Goal: Task Accomplishment & Management: Use online tool/utility

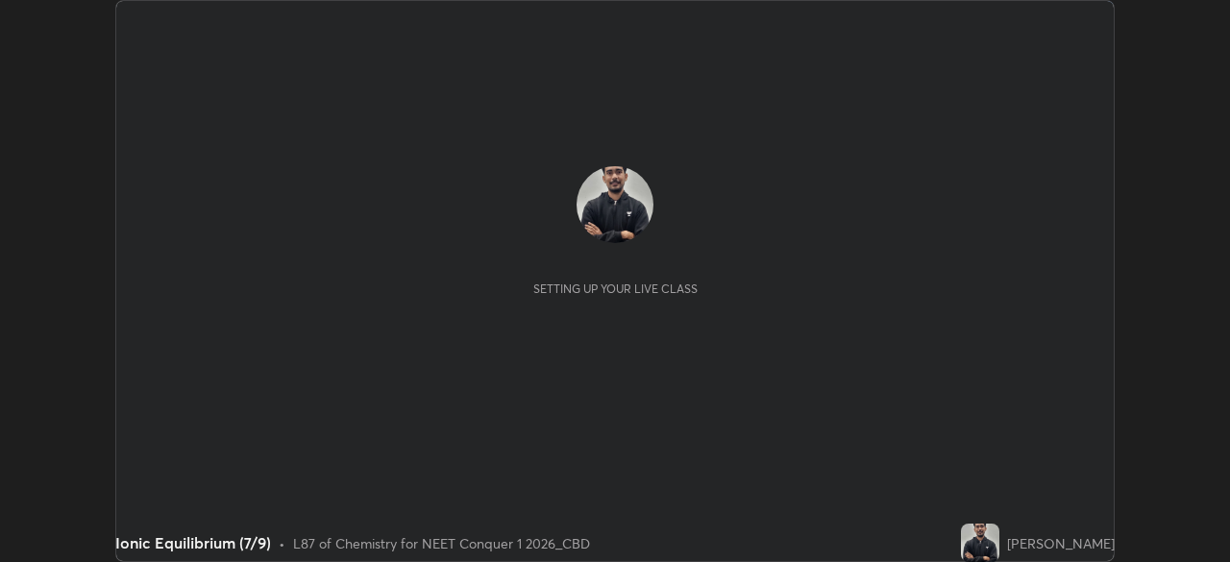
scroll to position [562, 1229]
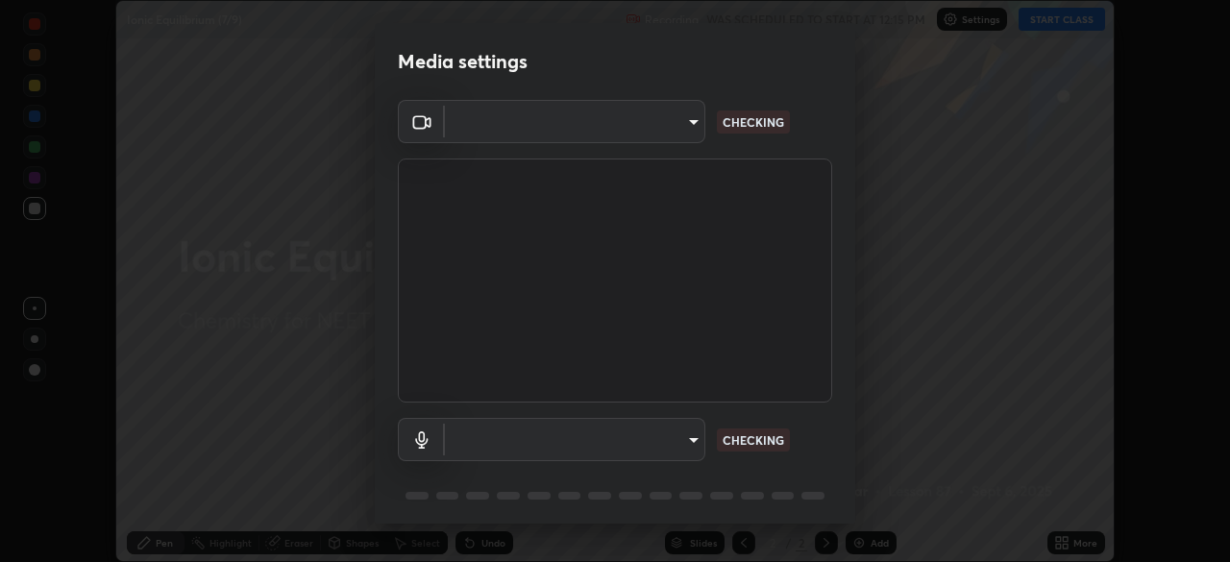
type input "ad6597066c7fc2f7d8a9df135791801f2c5e1b342417c3fbae4c684dc851fcd2"
type input "6c5f27f7fd62254699a83ab764337deb6757b351bfc8fa0988cc7da684c50376"
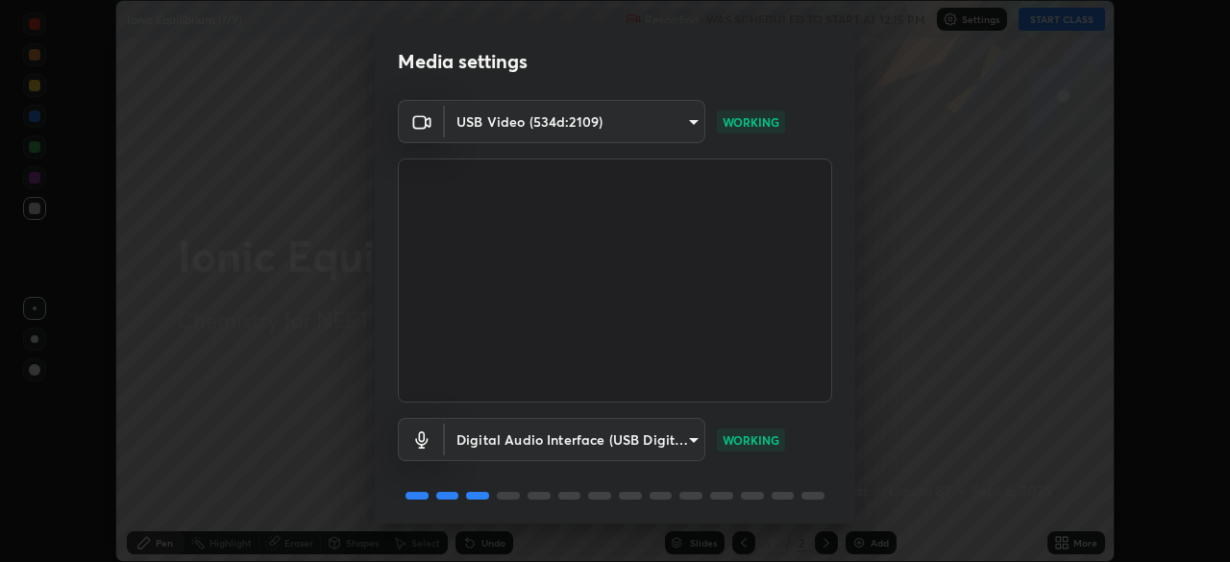
scroll to position [68, 0]
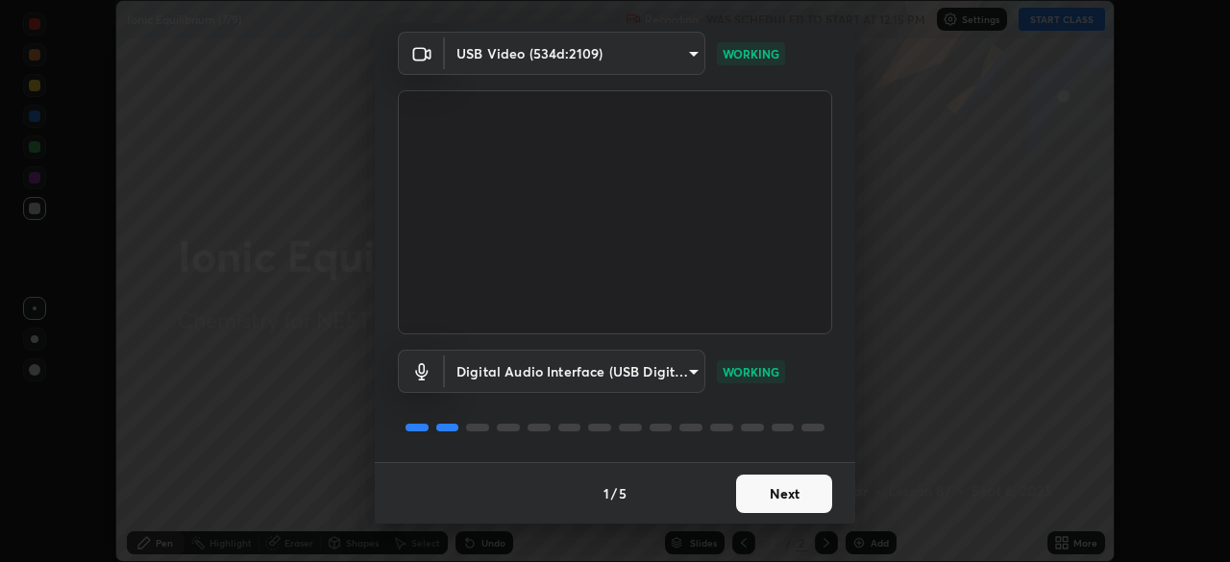
click at [770, 492] on button "Next" at bounding box center [784, 494] width 96 height 38
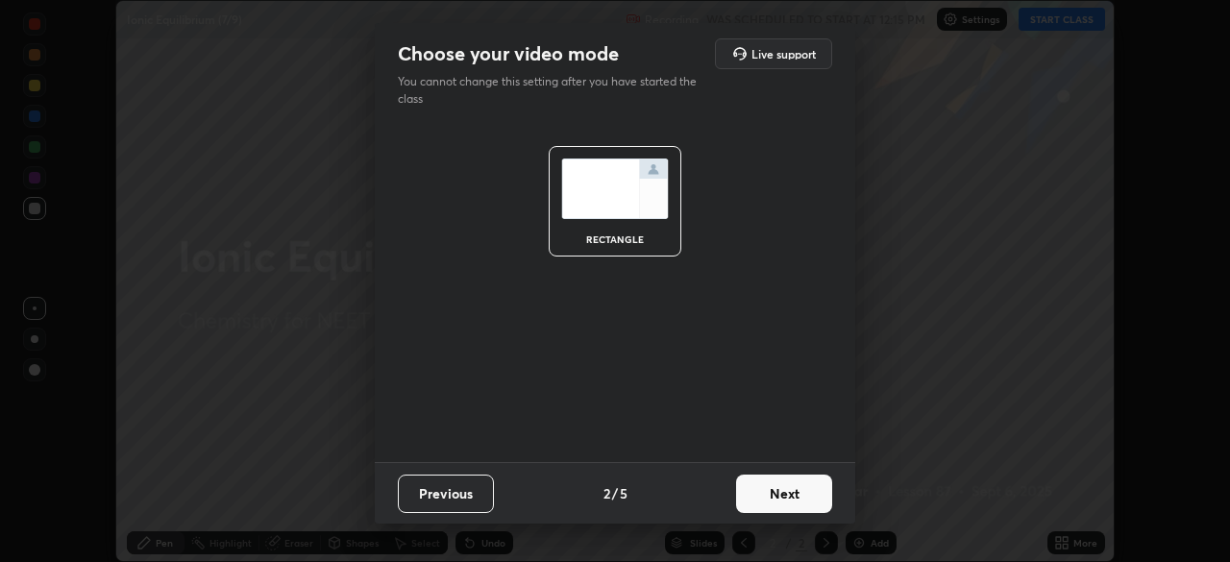
click at [758, 497] on button "Next" at bounding box center [784, 494] width 96 height 38
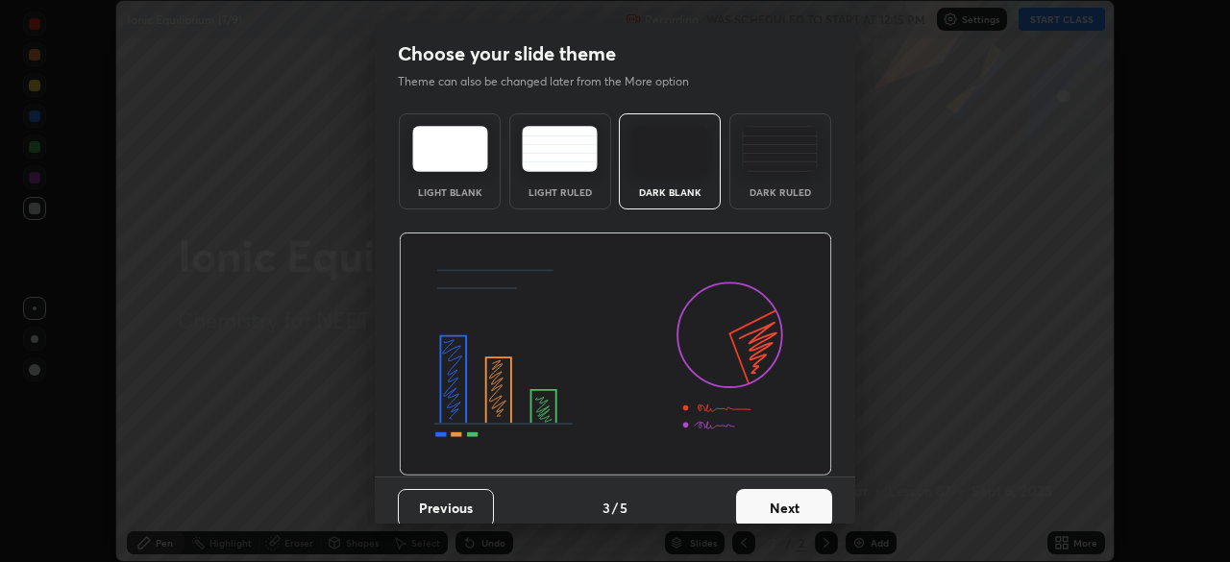
click at [751, 496] on button "Next" at bounding box center [784, 508] width 96 height 38
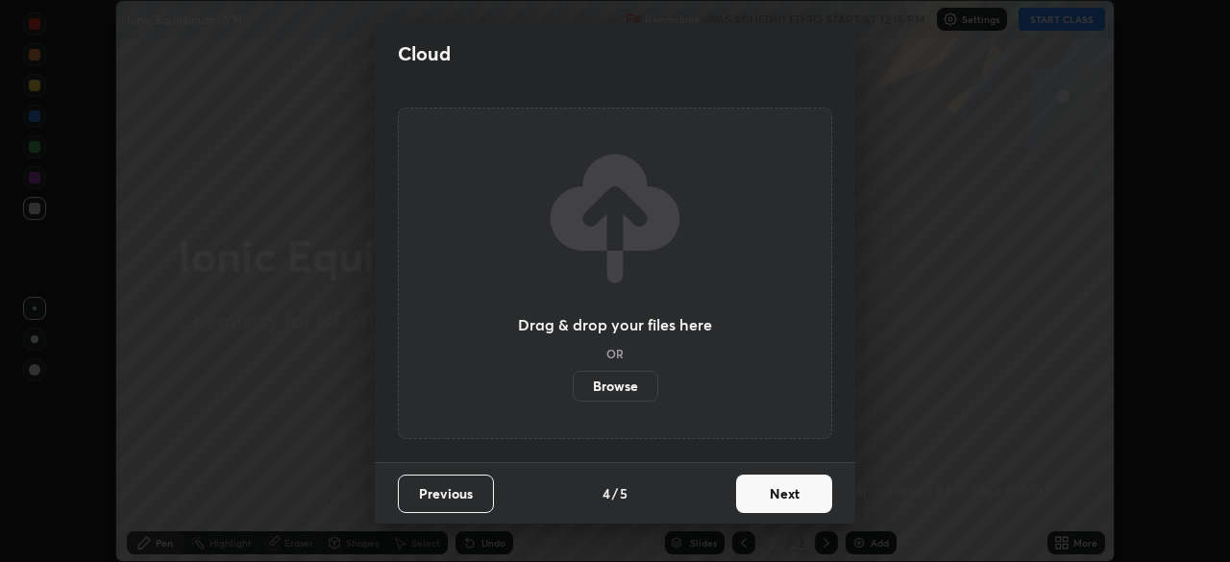
click at [751, 496] on button "Next" at bounding box center [784, 494] width 96 height 38
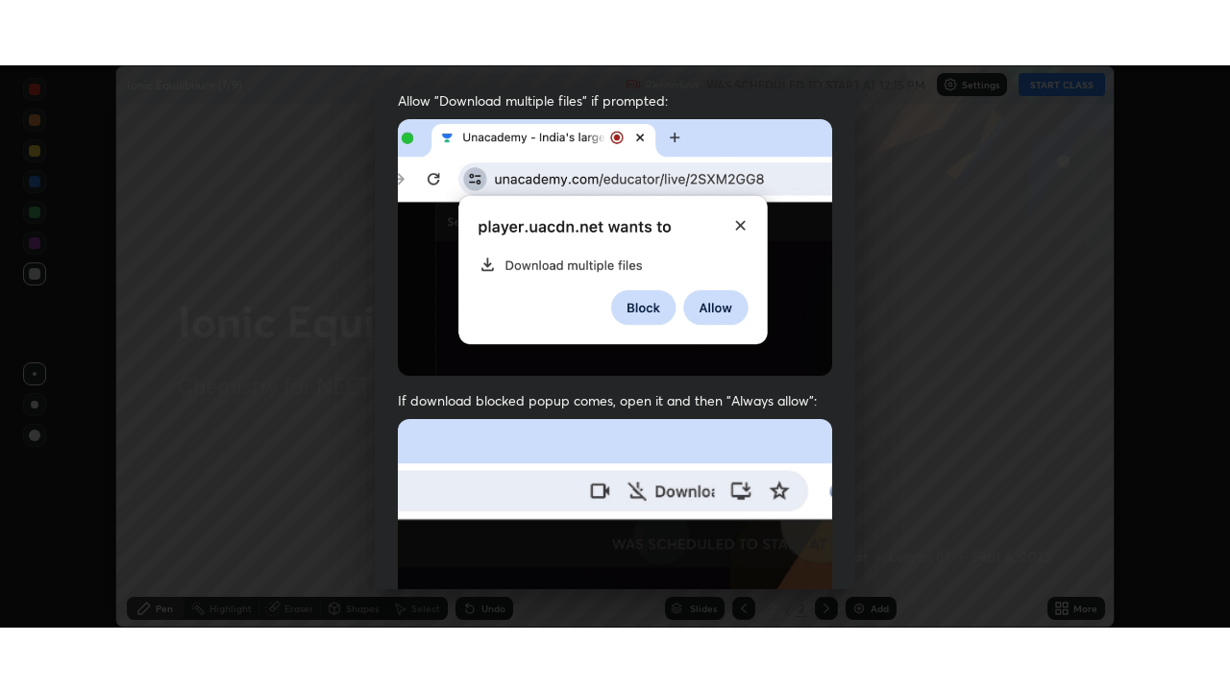
scroll to position [460, 0]
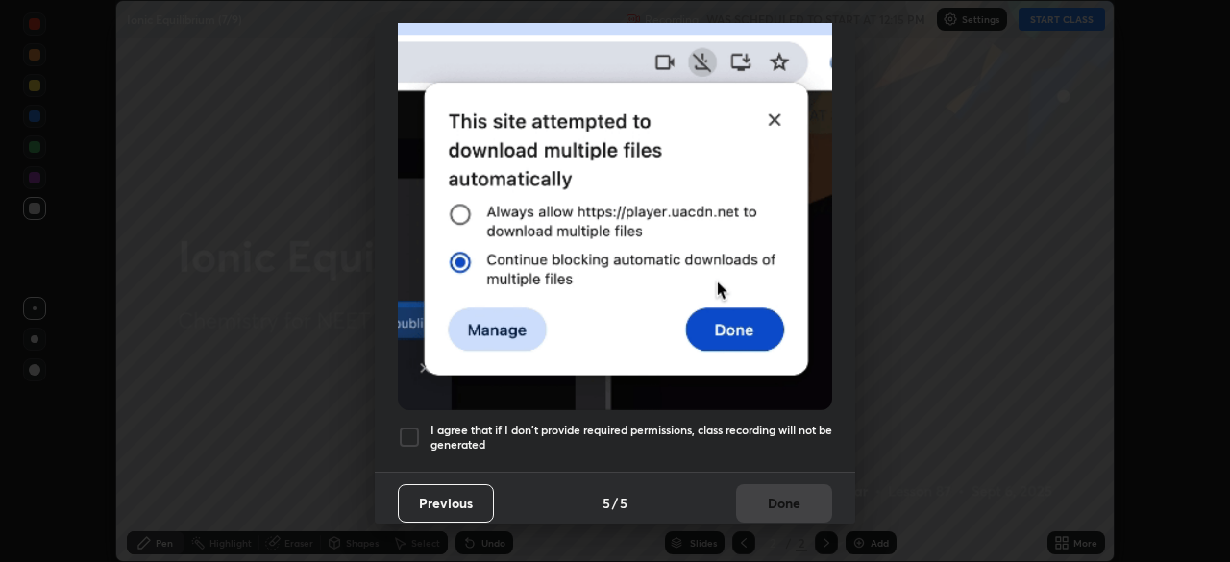
click at [479, 430] on h5 "I agree that if I don't provide required permissions, class recording will not …" at bounding box center [631, 438] width 402 height 30
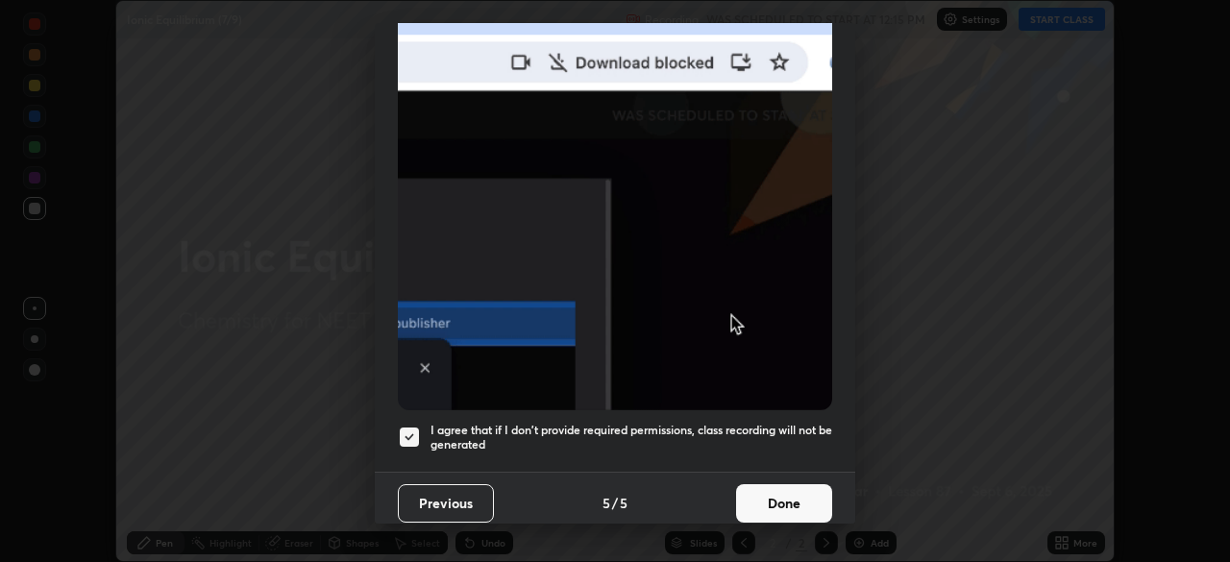
click at [775, 494] on button "Done" at bounding box center [784, 503] width 96 height 38
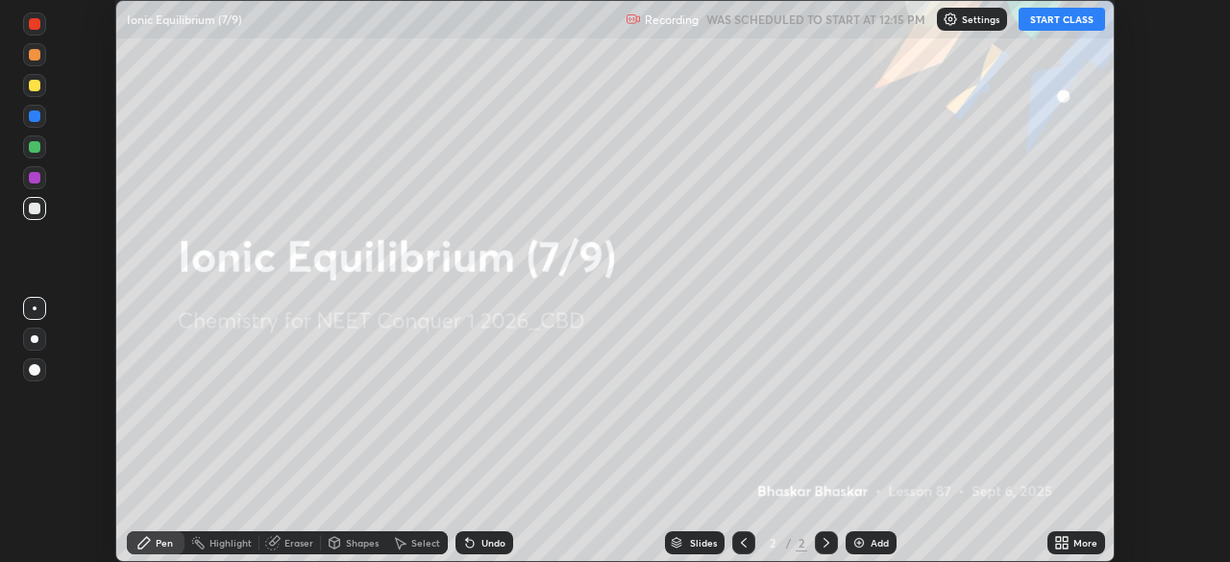
click at [877, 542] on div "Add" at bounding box center [880, 543] width 18 height 10
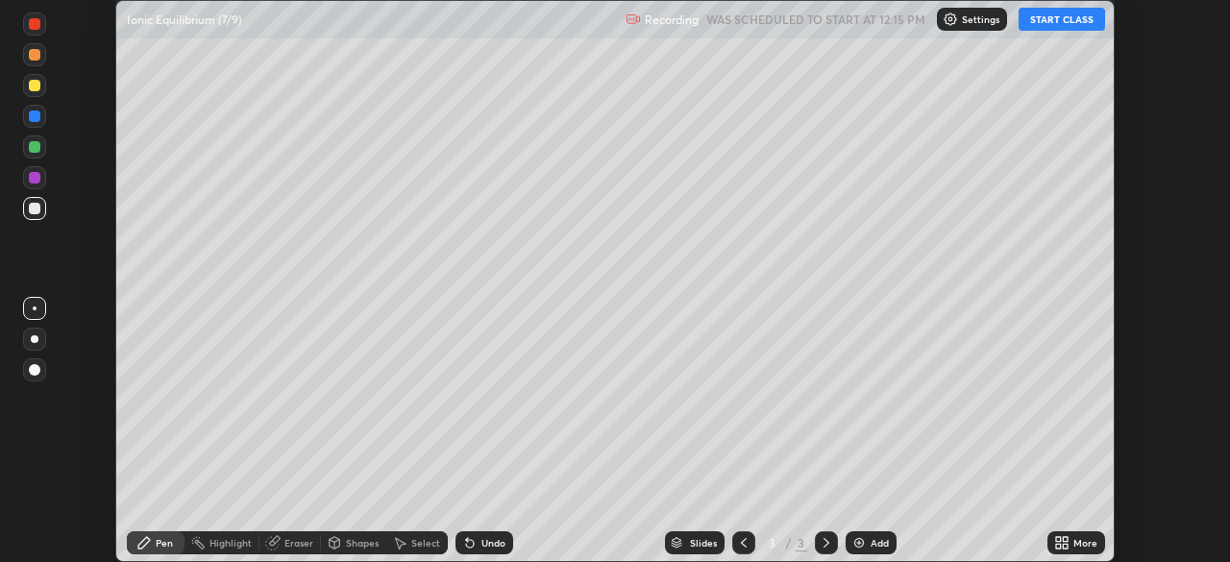
click at [1065, 539] on icon at bounding box center [1065, 539] width 5 height 5
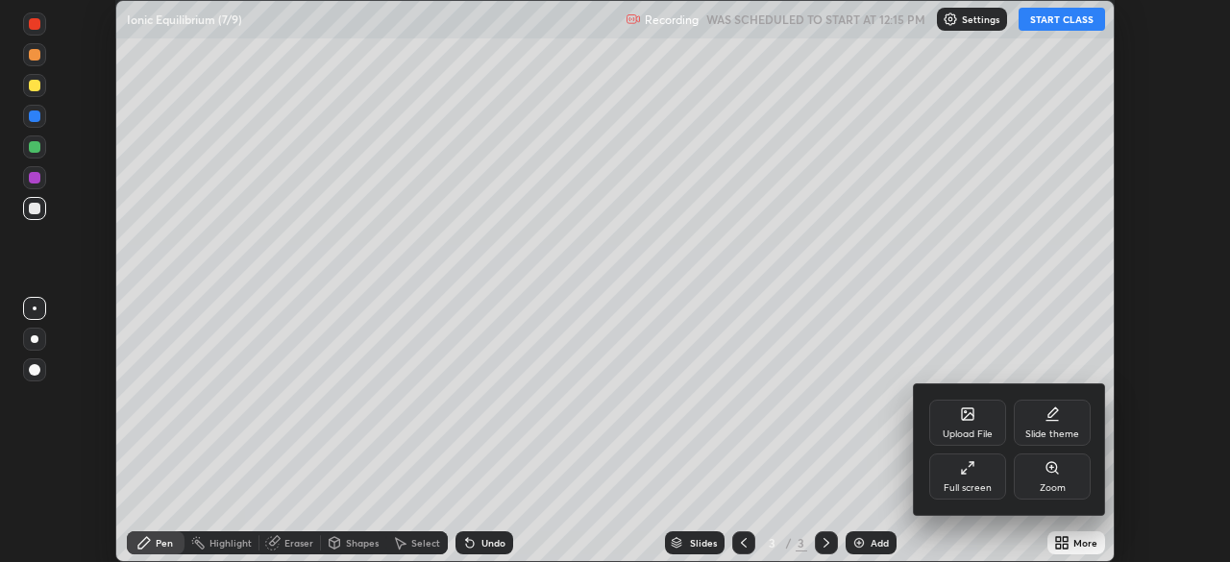
click at [983, 480] on div "Full screen" at bounding box center [967, 477] width 77 height 46
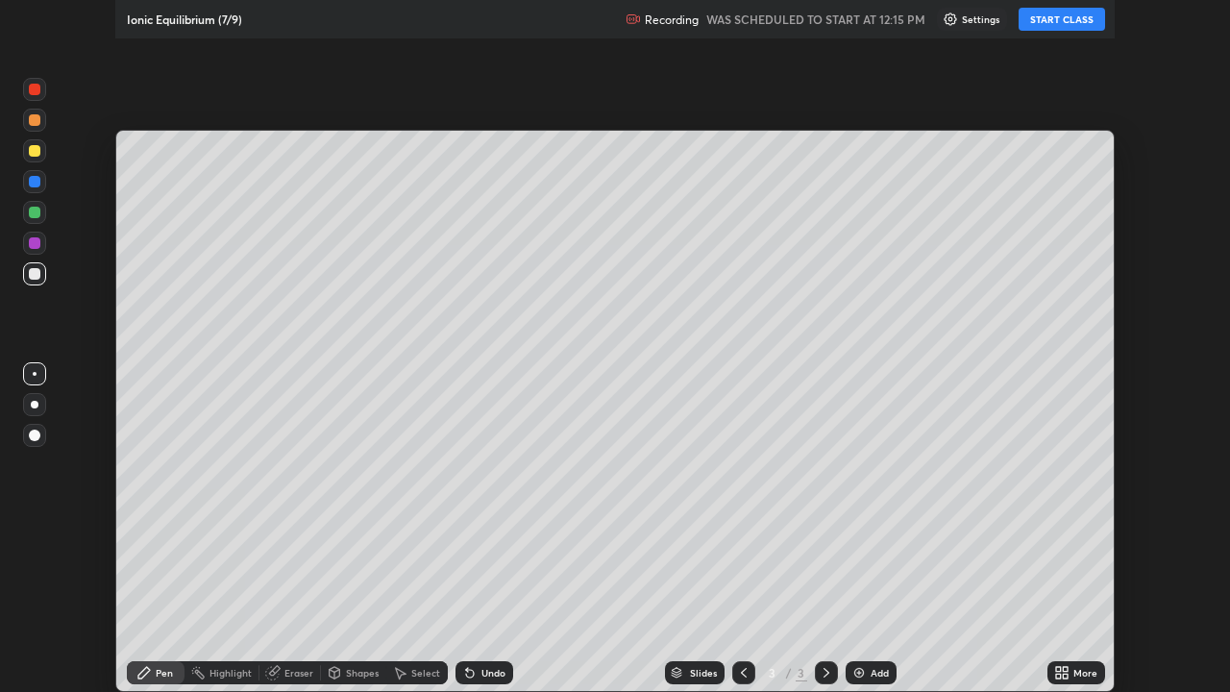
scroll to position [692, 1230]
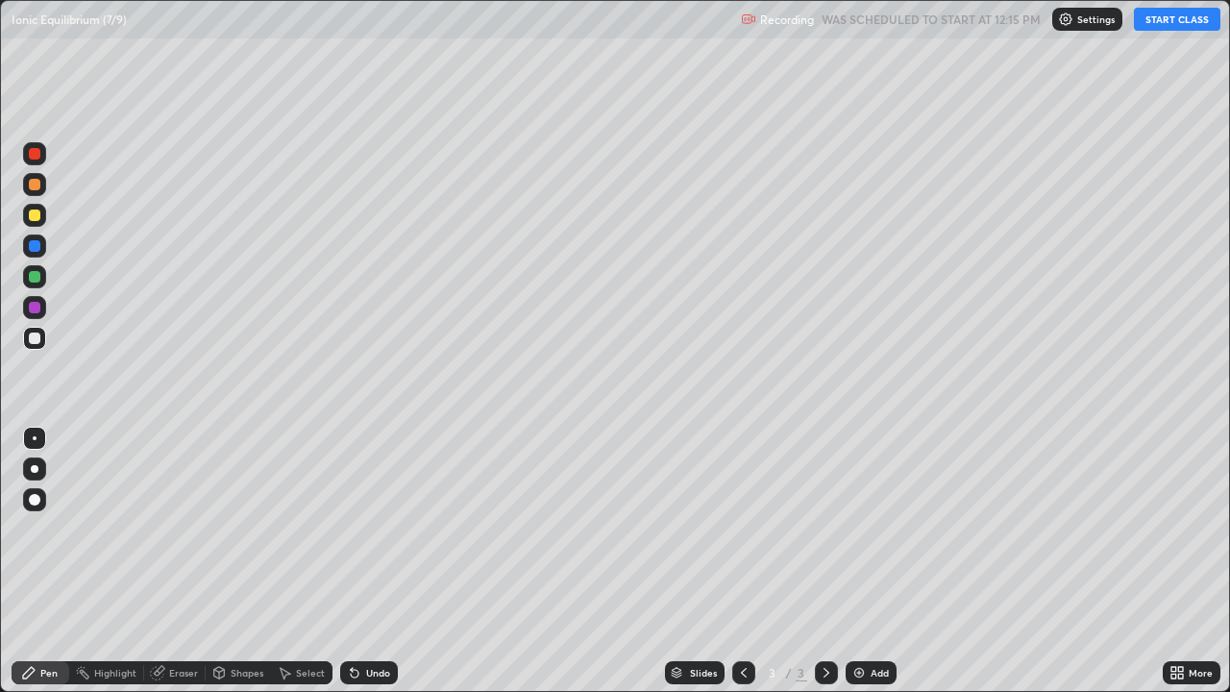
click at [1176, 21] on button "START CLASS" at bounding box center [1177, 19] width 86 height 23
click at [38, 478] on div at bounding box center [34, 468] width 23 height 23
click at [372, 561] on div "Undo" at bounding box center [378, 673] width 24 height 10
click at [366, 561] on div "Undo" at bounding box center [378, 673] width 24 height 10
click at [373, 561] on div "Undo" at bounding box center [378, 673] width 24 height 10
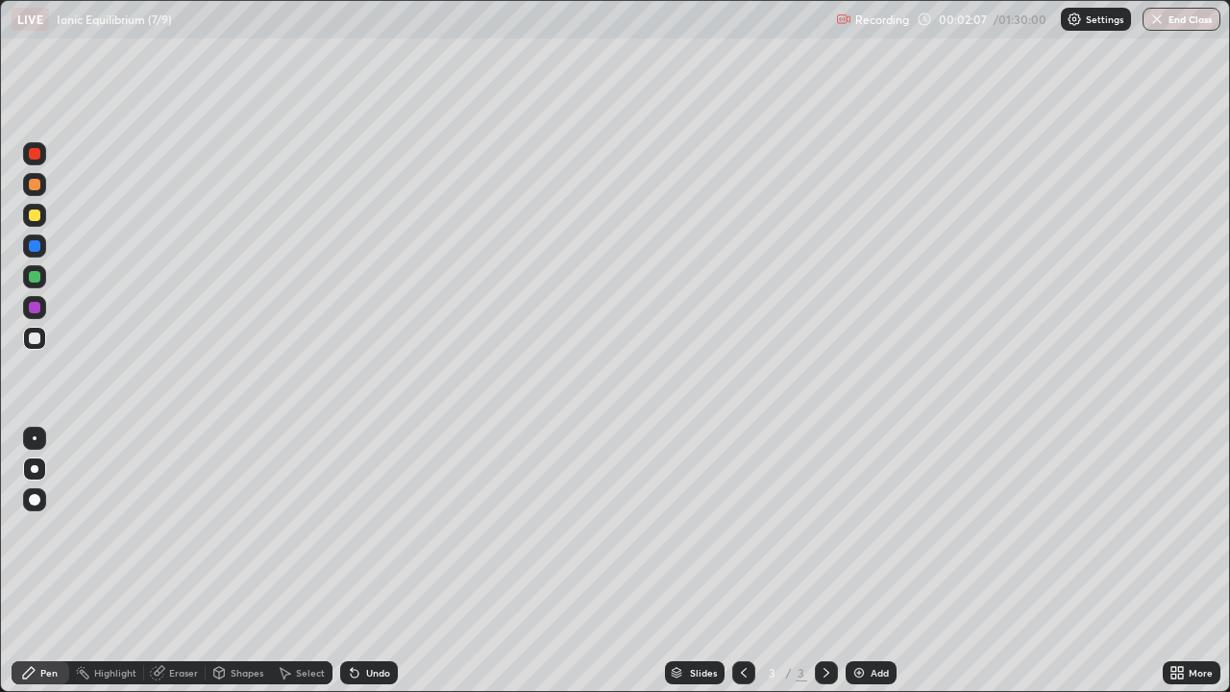
click at [362, 561] on div "Undo" at bounding box center [369, 672] width 58 height 23
click at [353, 561] on div "Undo" at bounding box center [369, 672] width 58 height 23
click at [872, 561] on div "Add" at bounding box center [880, 673] width 18 height 10
click at [35, 216] on div at bounding box center [35, 215] width 12 height 12
click at [376, 561] on div "Undo" at bounding box center [378, 673] width 24 height 10
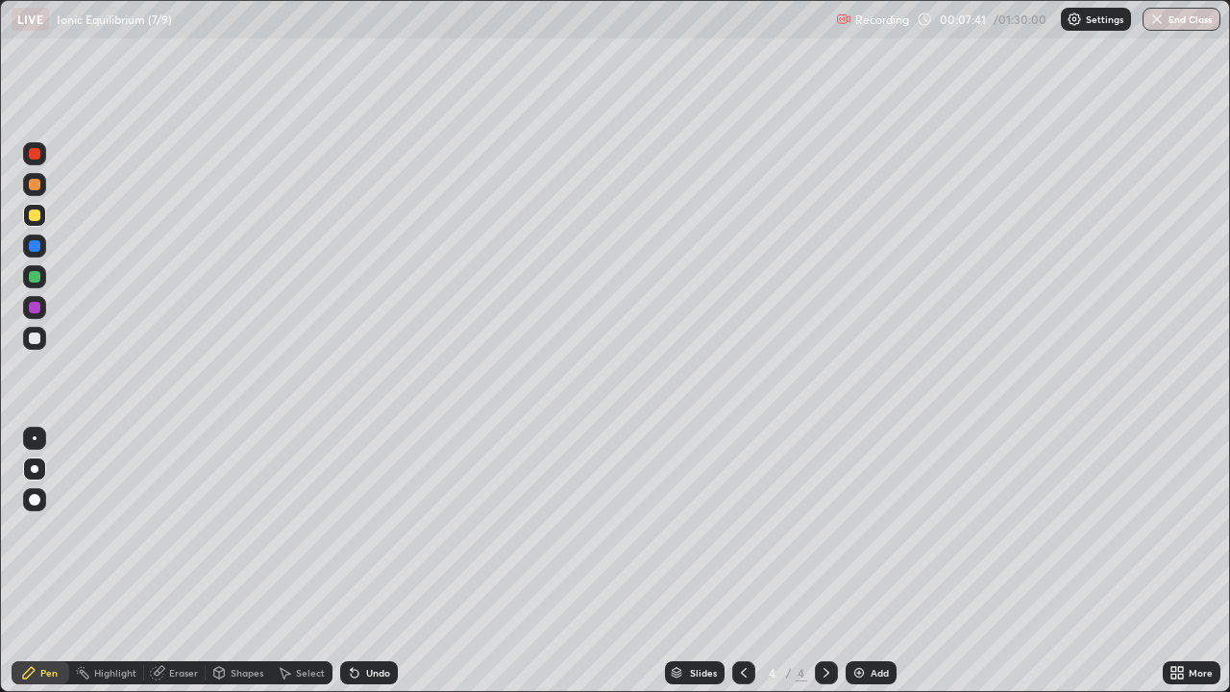
click at [873, 561] on div "Add" at bounding box center [880, 673] width 18 height 10
click at [38, 335] on div at bounding box center [35, 338] width 12 height 12
click at [379, 561] on div "Undo" at bounding box center [378, 673] width 24 height 10
click at [369, 561] on div "Undo" at bounding box center [378, 673] width 24 height 10
click at [372, 561] on div "Undo" at bounding box center [378, 673] width 24 height 10
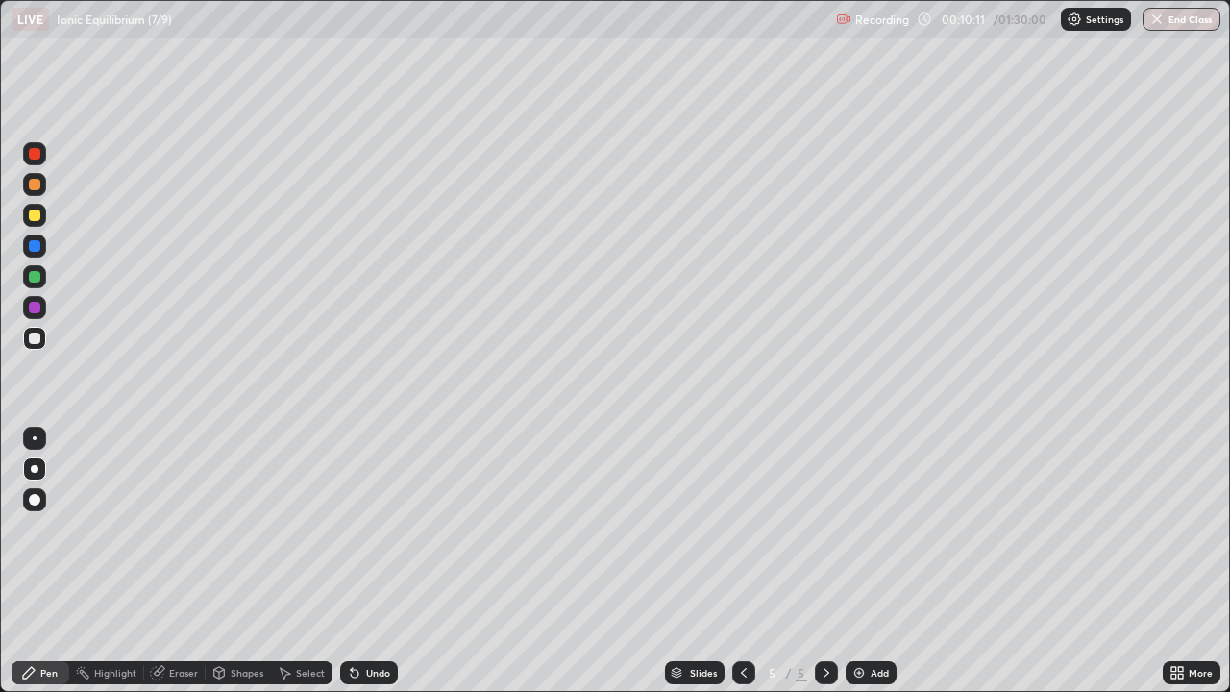
click at [373, 561] on div "Undo" at bounding box center [378, 673] width 24 height 10
click at [372, 561] on div "Undo" at bounding box center [378, 673] width 24 height 10
click at [380, 561] on div "Undo" at bounding box center [369, 672] width 58 height 23
click at [375, 561] on div "Undo" at bounding box center [369, 672] width 58 height 23
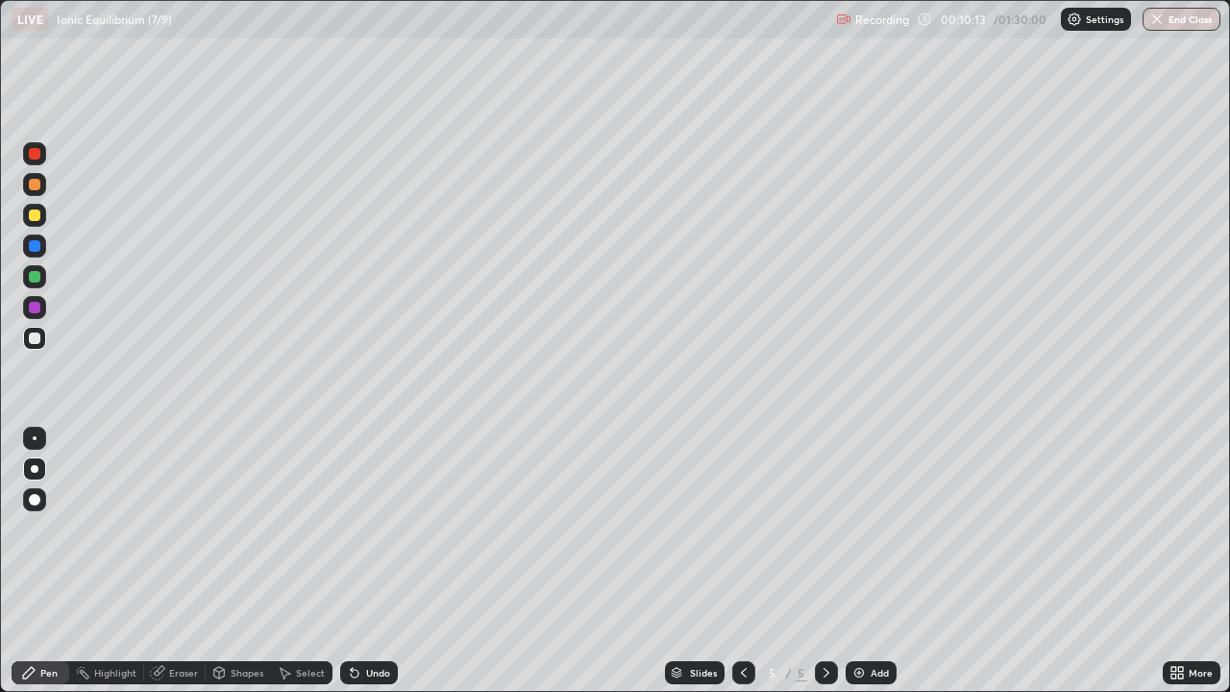
click at [371, 561] on div "Undo" at bounding box center [369, 672] width 58 height 23
click at [369, 561] on div "Undo" at bounding box center [378, 673] width 24 height 10
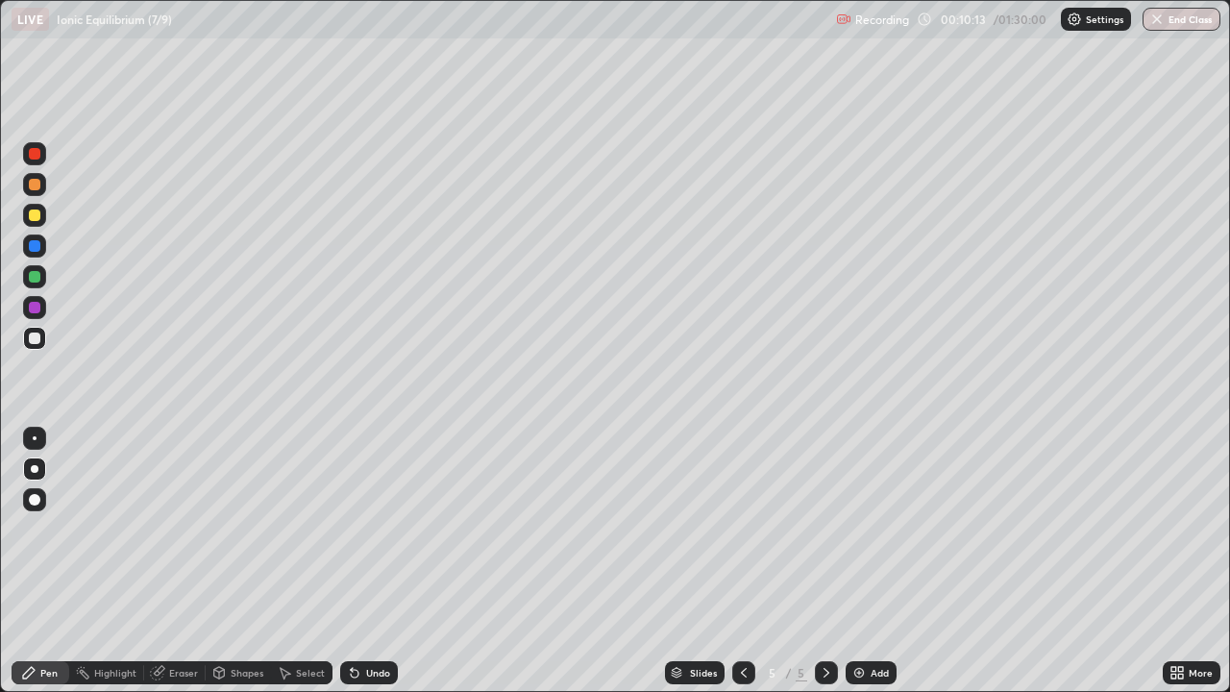
click at [366, 561] on div "Undo" at bounding box center [369, 672] width 58 height 23
click at [361, 561] on div "Undo" at bounding box center [369, 672] width 58 height 23
click at [357, 561] on div "Undo" at bounding box center [369, 672] width 58 height 23
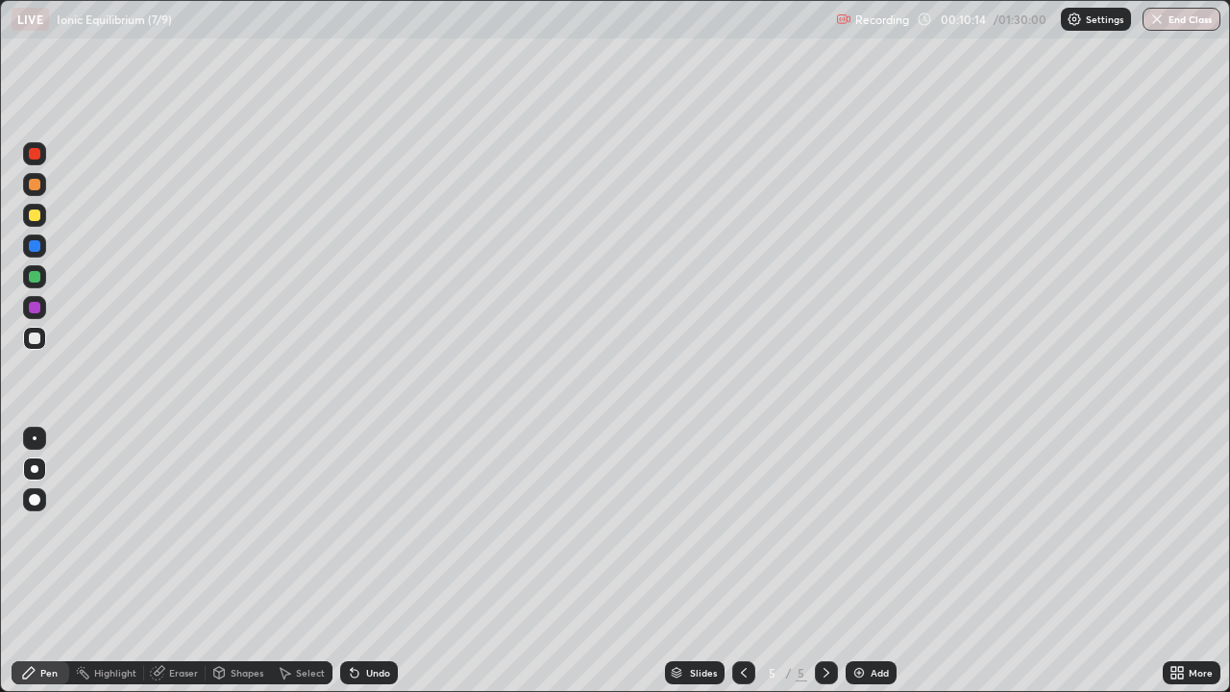
click at [361, 561] on div "Undo" at bounding box center [369, 672] width 58 height 23
click at [360, 561] on div "Undo" at bounding box center [369, 672] width 58 height 23
click at [362, 561] on div "Undo" at bounding box center [369, 672] width 58 height 23
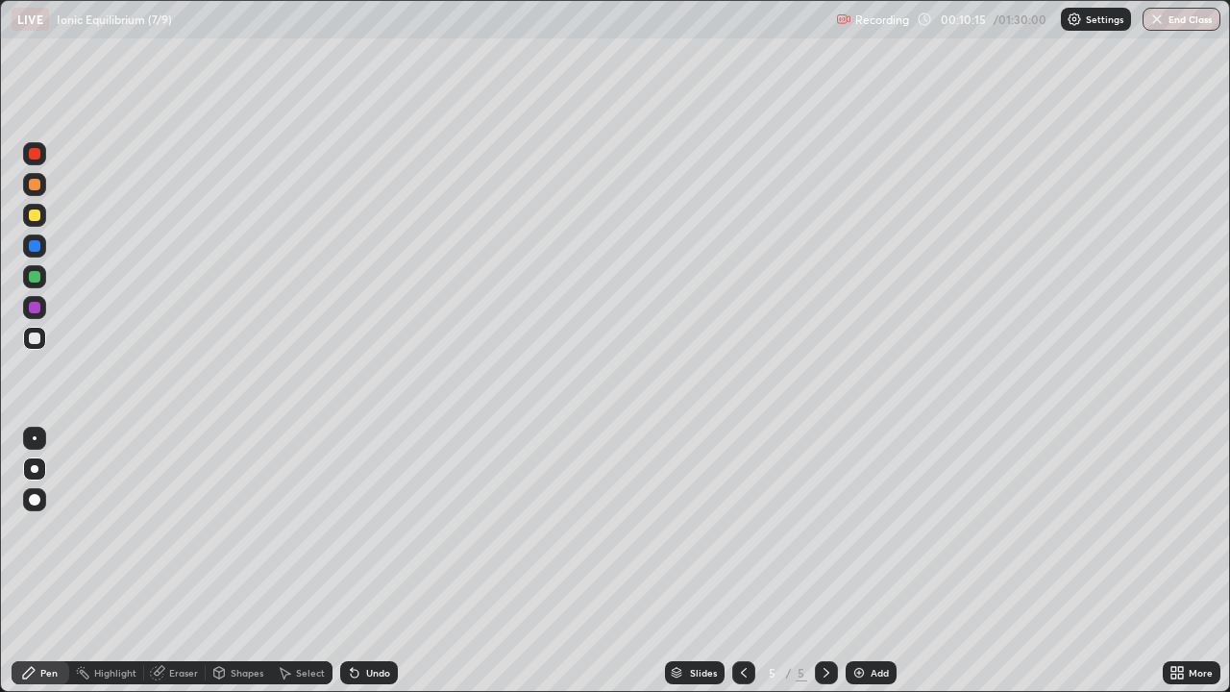
click at [365, 561] on div "Undo" at bounding box center [369, 672] width 58 height 23
click at [366, 561] on div "Undo" at bounding box center [378, 673] width 24 height 10
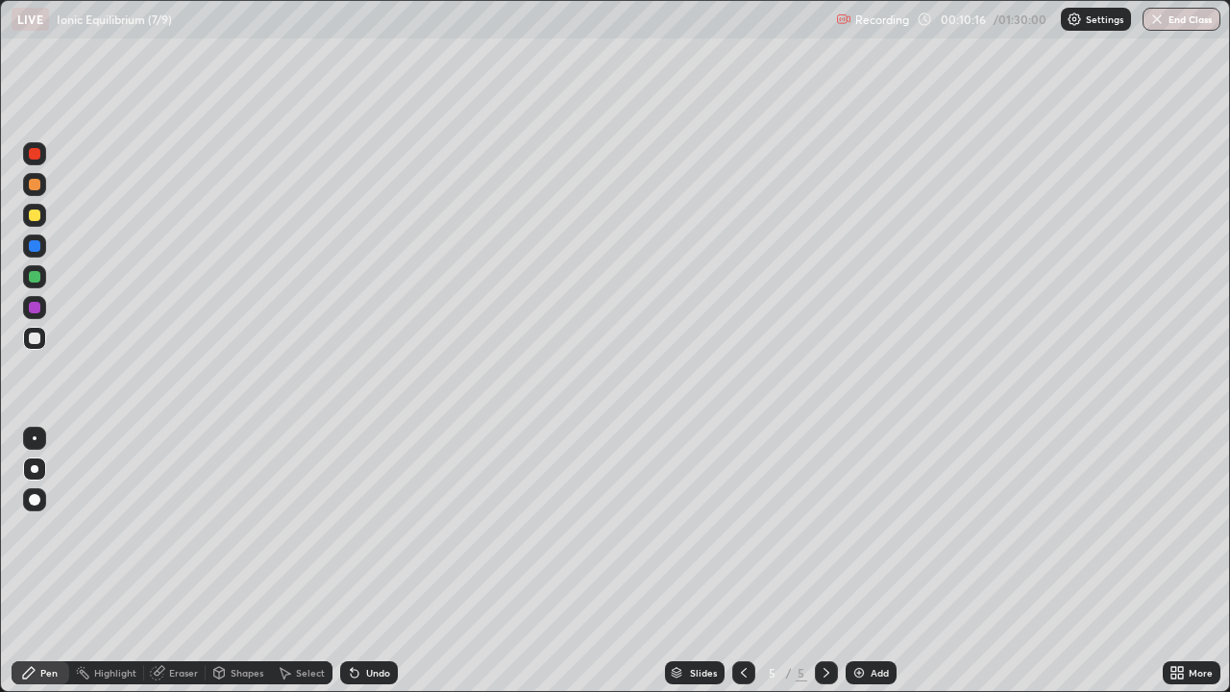
click at [362, 561] on div "Undo" at bounding box center [369, 672] width 58 height 23
click at [364, 561] on div "Undo" at bounding box center [369, 672] width 58 height 23
click at [365, 561] on div "Undo" at bounding box center [369, 672] width 58 height 23
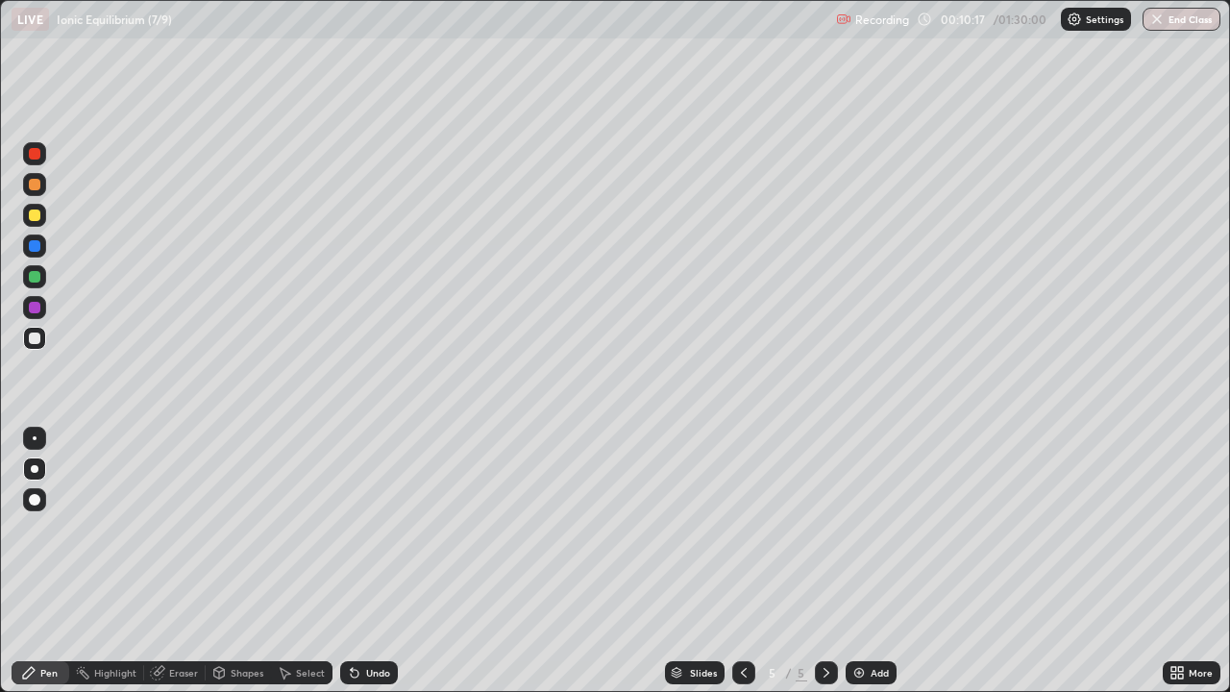
click at [366, 561] on div "Undo" at bounding box center [378, 673] width 24 height 10
click at [372, 561] on div "Undo" at bounding box center [378, 673] width 24 height 10
click at [371, 561] on div "Undo" at bounding box center [378, 673] width 24 height 10
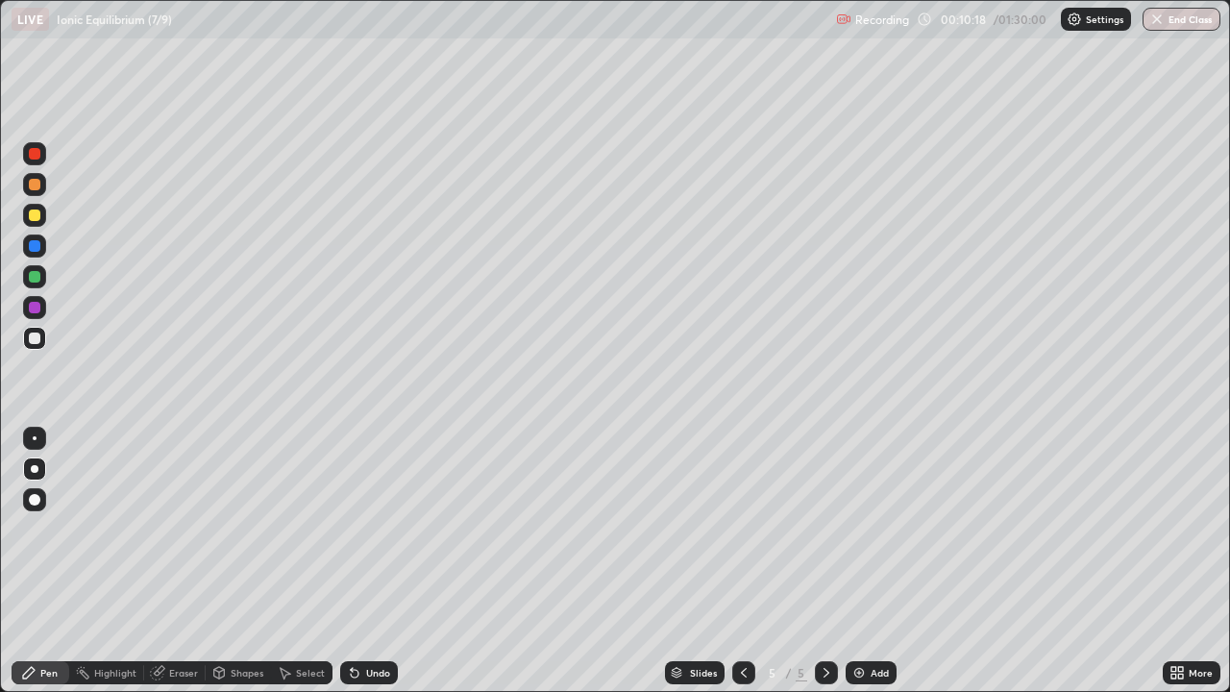
click at [366, 561] on div "Undo" at bounding box center [378, 673] width 24 height 10
click at [370, 561] on div "Undo" at bounding box center [378, 673] width 24 height 10
click at [367, 561] on div "Undo" at bounding box center [378, 673] width 24 height 10
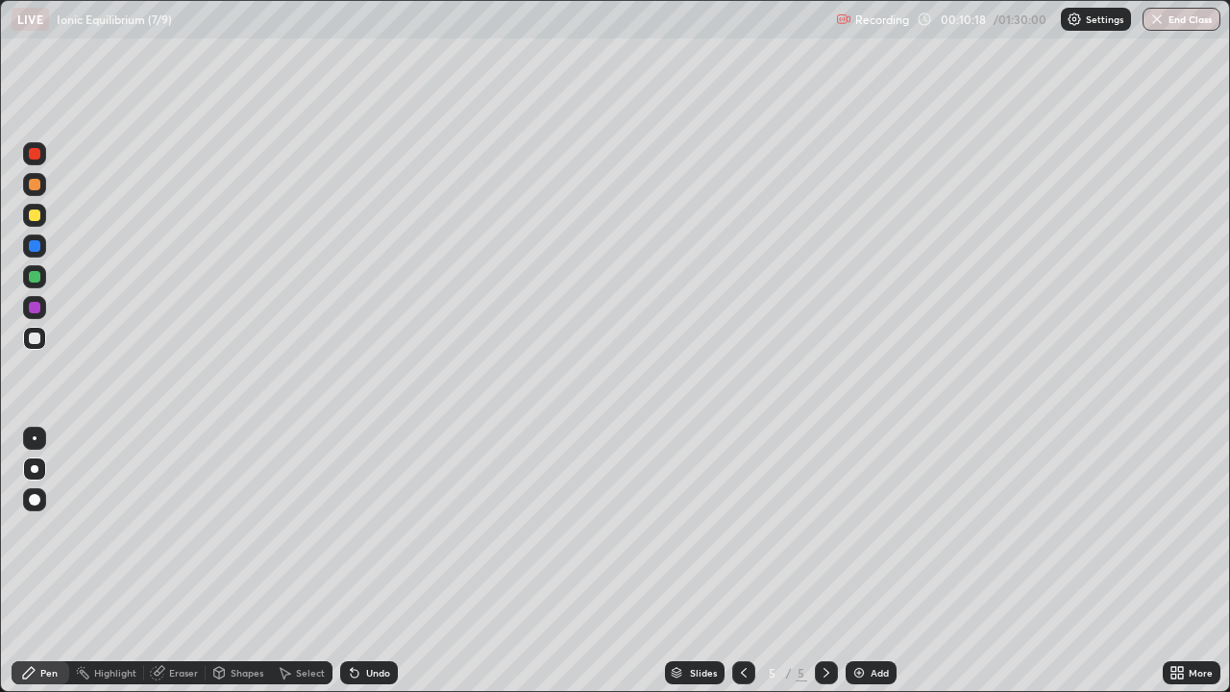
click at [368, 561] on div "Undo" at bounding box center [378, 673] width 24 height 10
click at [366, 561] on div "Undo" at bounding box center [378, 673] width 24 height 10
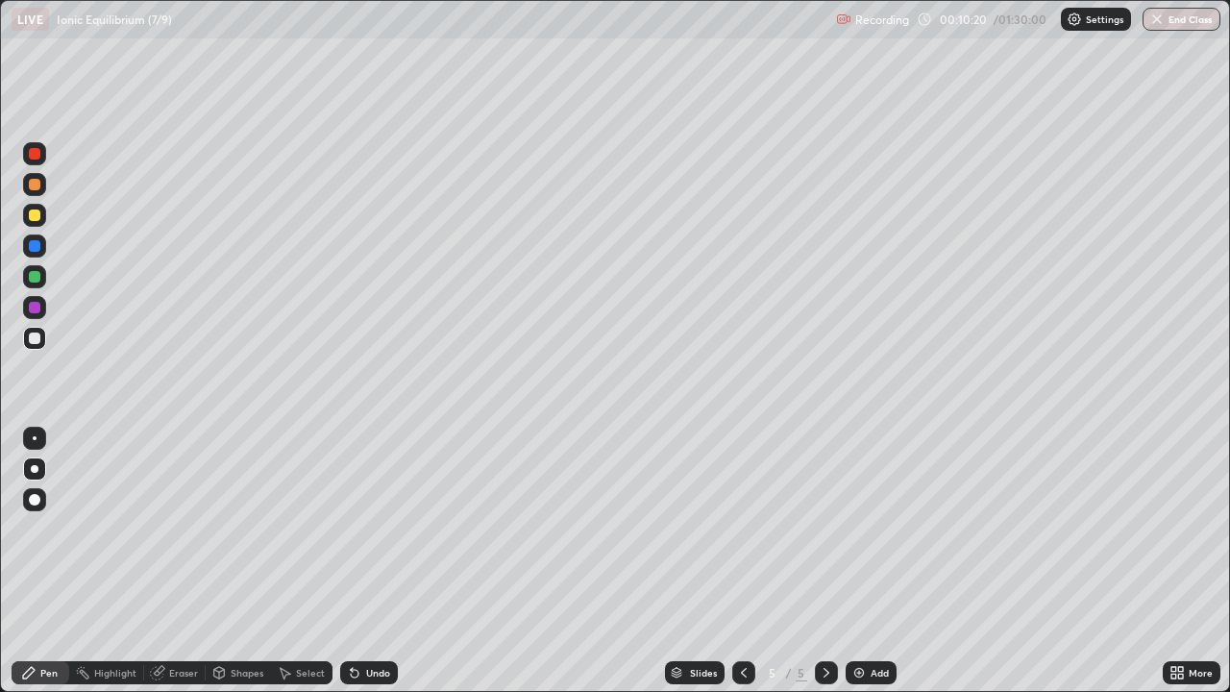
click at [361, 561] on div "Undo" at bounding box center [369, 672] width 58 height 23
click at [380, 561] on div "Undo" at bounding box center [378, 673] width 24 height 10
click at [879, 561] on div "Add" at bounding box center [880, 673] width 18 height 10
click at [743, 561] on icon at bounding box center [743, 672] width 15 height 15
click at [821, 561] on div at bounding box center [826, 672] width 23 height 23
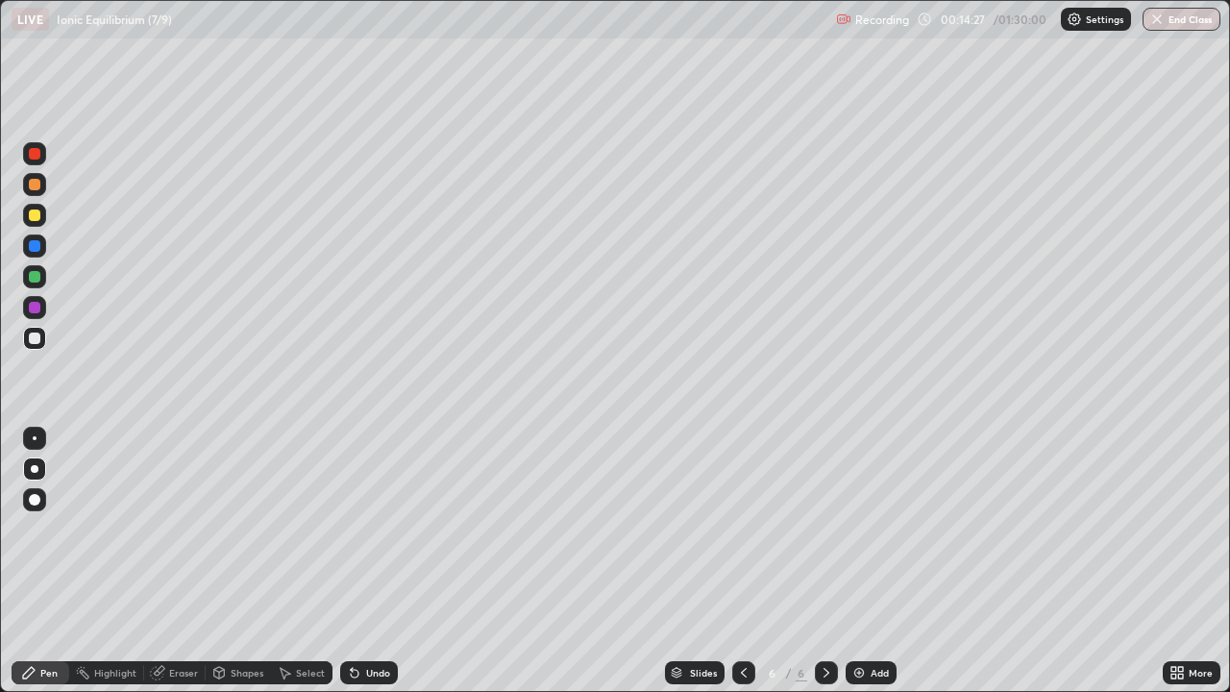
click at [872, 561] on div "Add" at bounding box center [880, 673] width 18 height 10
click at [739, 561] on div at bounding box center [743, 672] width 23 height 23
click at [824, 561] on icon at bounding box center [826, 672] width 15 height 15
click at [382, 561] on div "Undo" at bounding box center [378, 673] width 24 height 10
click at [878, 561] on div "Add" at bounding box center [880, 673] width 18 height 10
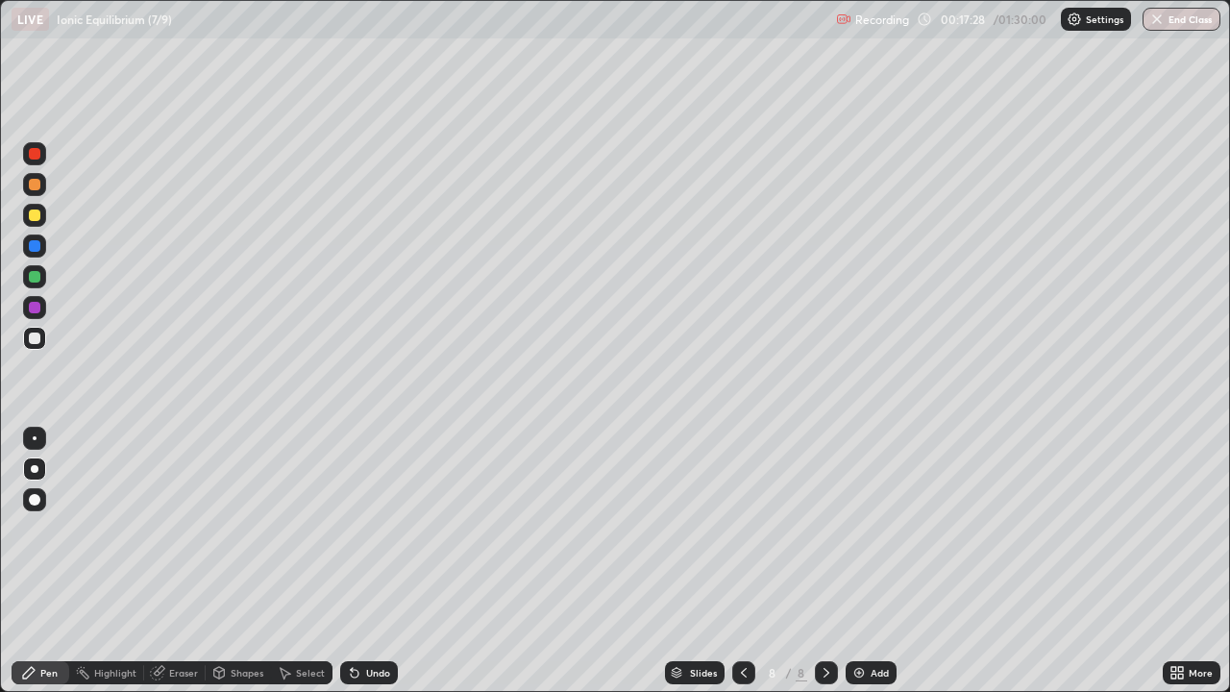
click at [871, 561] on div "Add" at bounding box center [880, 673] width 18 height 10
click at [743, 561] on icon at bounding box center [743, 672] width 15 height 15
click at [741, 561] on icon at bounding box center [743, 672] width 15 height 15
click at [823, 561] on icon at bounding box center [826, 672] width 15 height 15
click at [822, 561] on icon at bounding box center [826, 672] width 15 height 15
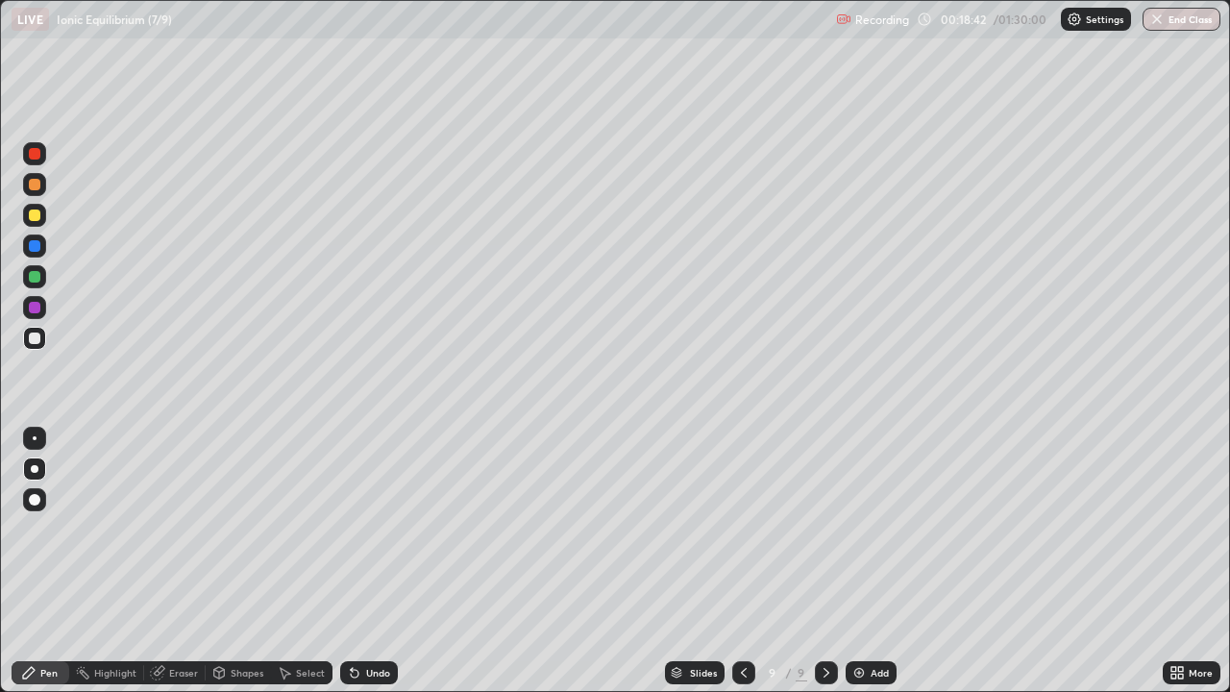
click at [743, 561] on icon at bounding box center [743, 672] width 15 height 15
click at [825, 561] on icon at bounding box center [826, 672] width 15 height 15
click at [826, 561] on icon at bounding box center [826, 672] width 15 height 15
click at [825, 561] on div at bounding box center [826, 672] width 23 height 23
click at [865, 561] on div "Add" at bounding box center [871, 672] width 51 height 23
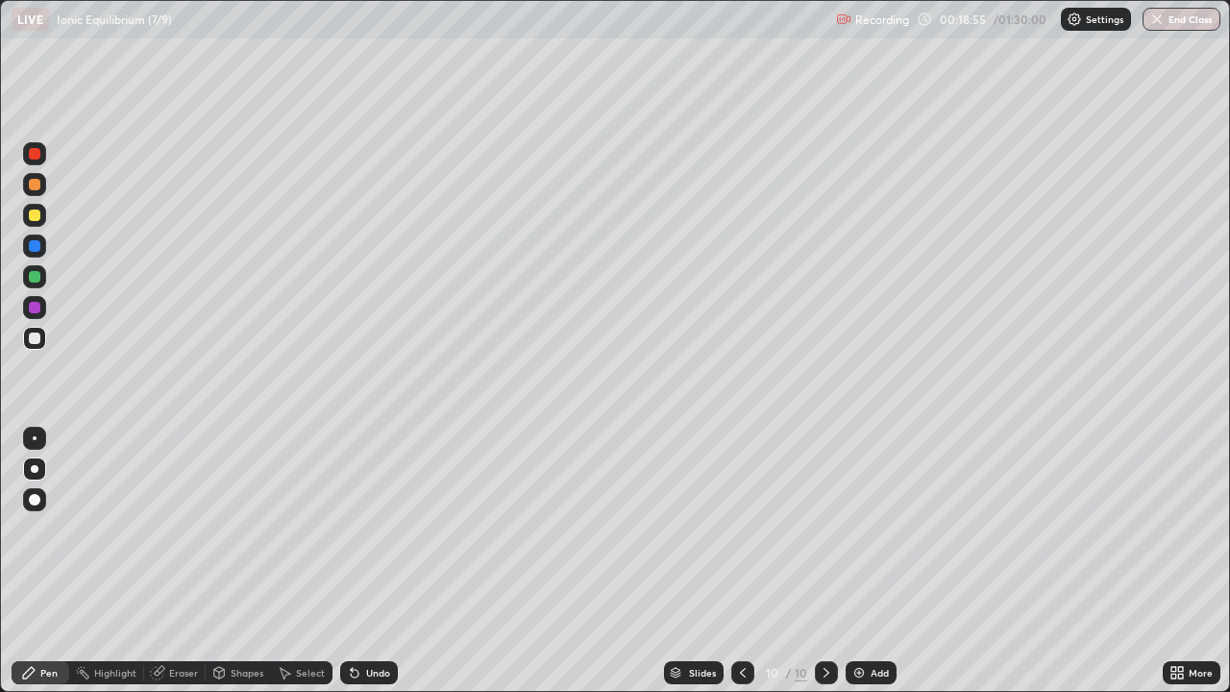
click at [741, 561] on icon at bounding box center [742, 672] width 15 height 15
click at [822, 561] on icon at bounding box center [826, 672] width 15 height 15
click at [36, 214] on div at bounding box center [35, 215] width 12 height 12
click at [871, 561] on div "Add" at bounding box center [871, 672] width 51 height 23
click at [376, 561] on div "Undo" at bounding box center [378, 673] width 24 height 10
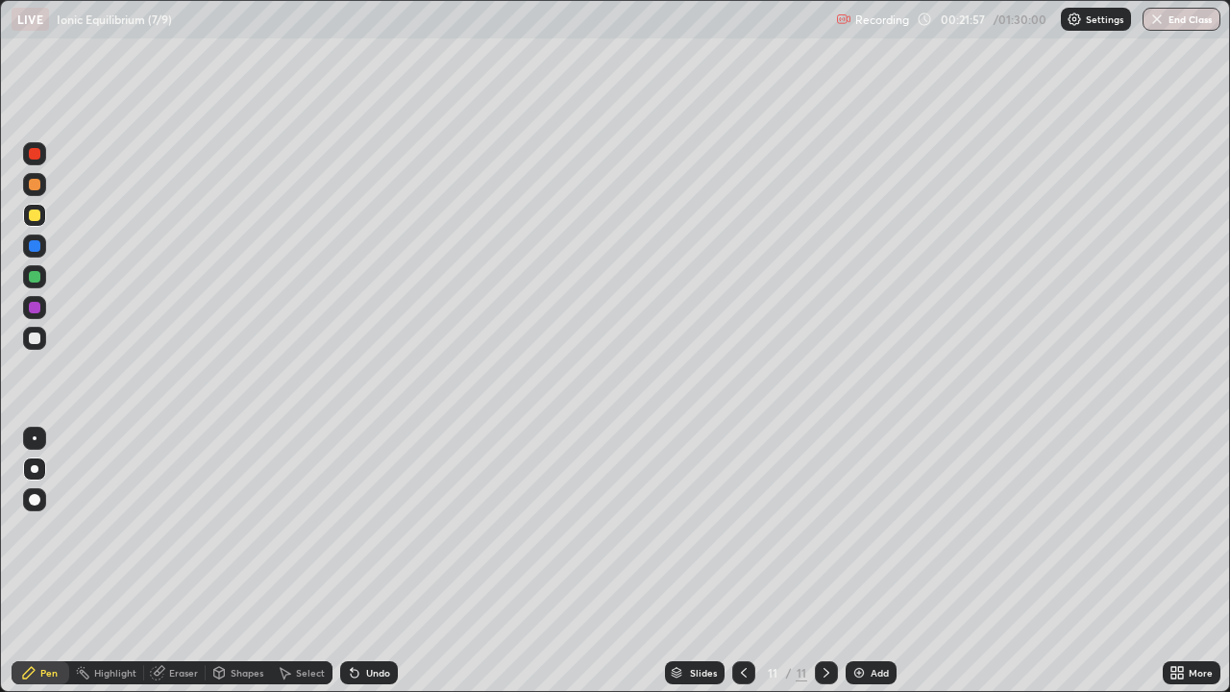
click at [744, 561] on icon at bounding box center [743, 672] width 15 height 15
click at [822, 561] on icon at bounding box center [826, 672] width 15 height 15
click at [743, 561] on icon at bounding box center [743, 672] width 15 height 15
click at [825, 561] on icon at bounding box center [826, 672] width 15 height 15
click at [744, 561] on icon at bounding box center [743, 672] width 15 height 15
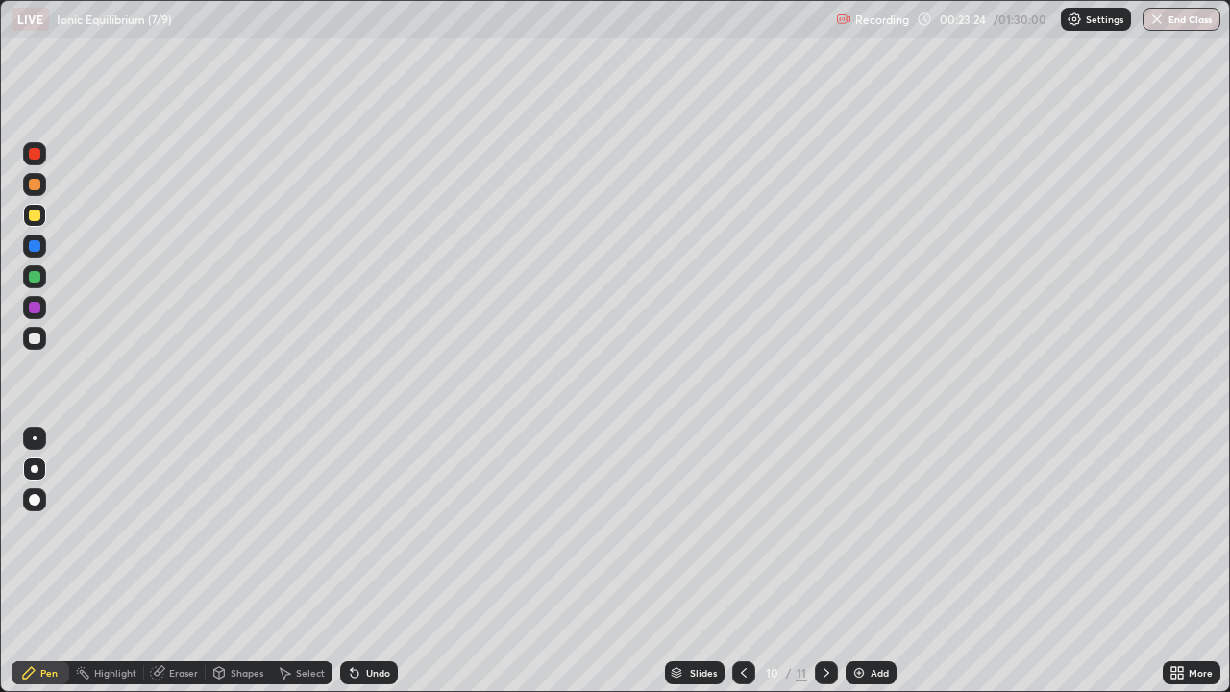
click at [741, 561] on icon at bounding box center [743, 672] width 15 height 15
click at [826, 561] on div at bounding box center [826, 672] width 23 height 23
click at [825, 561] on icon at bounding box center [826, 673] width 6 height 10
click at [743, 561] on icon at bounding box center [744, 673] width 6 height 10
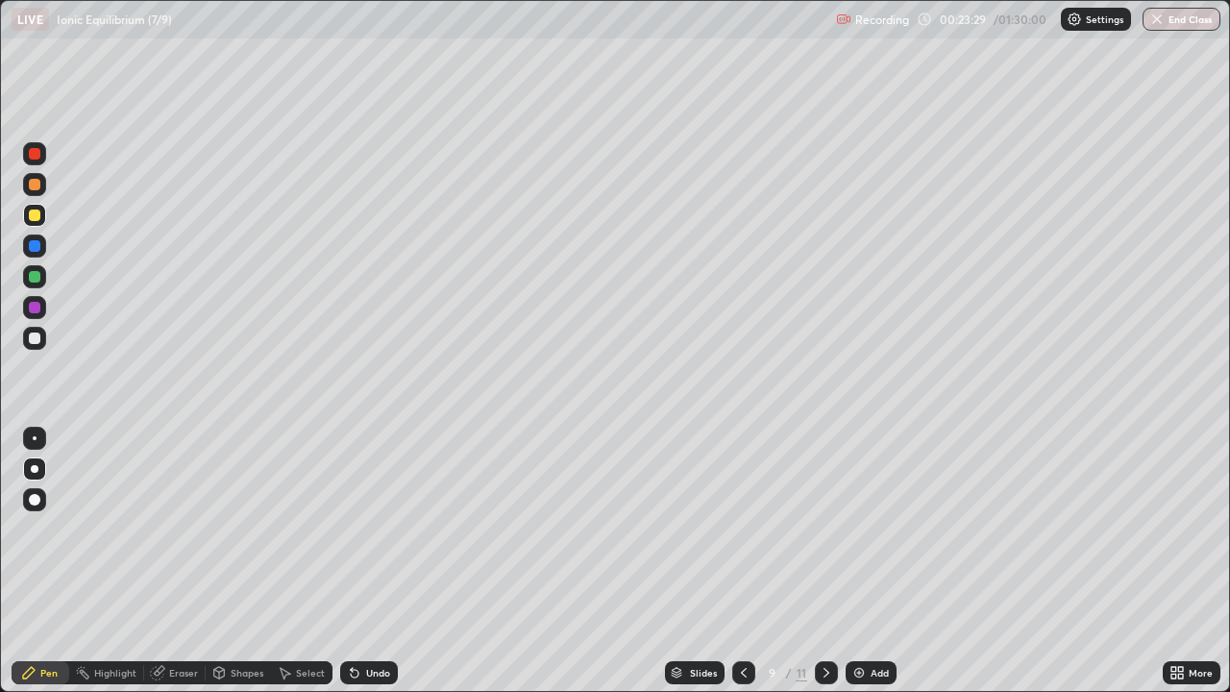
click at [741, 561] on icon at bounding box center [743, 672] width 15 height 15
click at [732, 561] on div at bounding box center [743, 672] width 23 height 23
click at [829, 561] on div at bounding box center [826, 672] width 23 height 38
click at [822, 561] on icon at bounding box center [826, 672] width 15 height 15
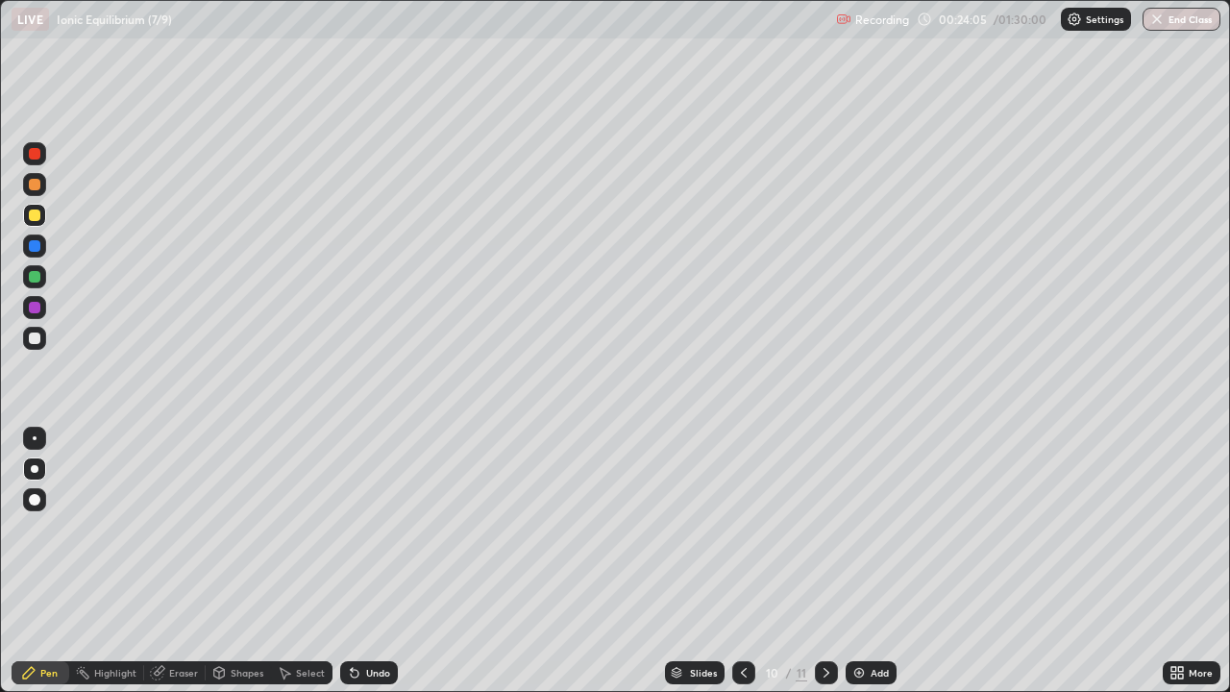
click at [822, 561] on icon at bounding box center [826, 672] width 15 height 15
click at [825, 561] on icon at bounding box center [826, 672] width 15 height 15
click at [874, 561] on div "Add" at bounding box center [880, 673] width 18 height 10
click at [732, 561] on div at bounding box center [743, 672] width 23 height 23
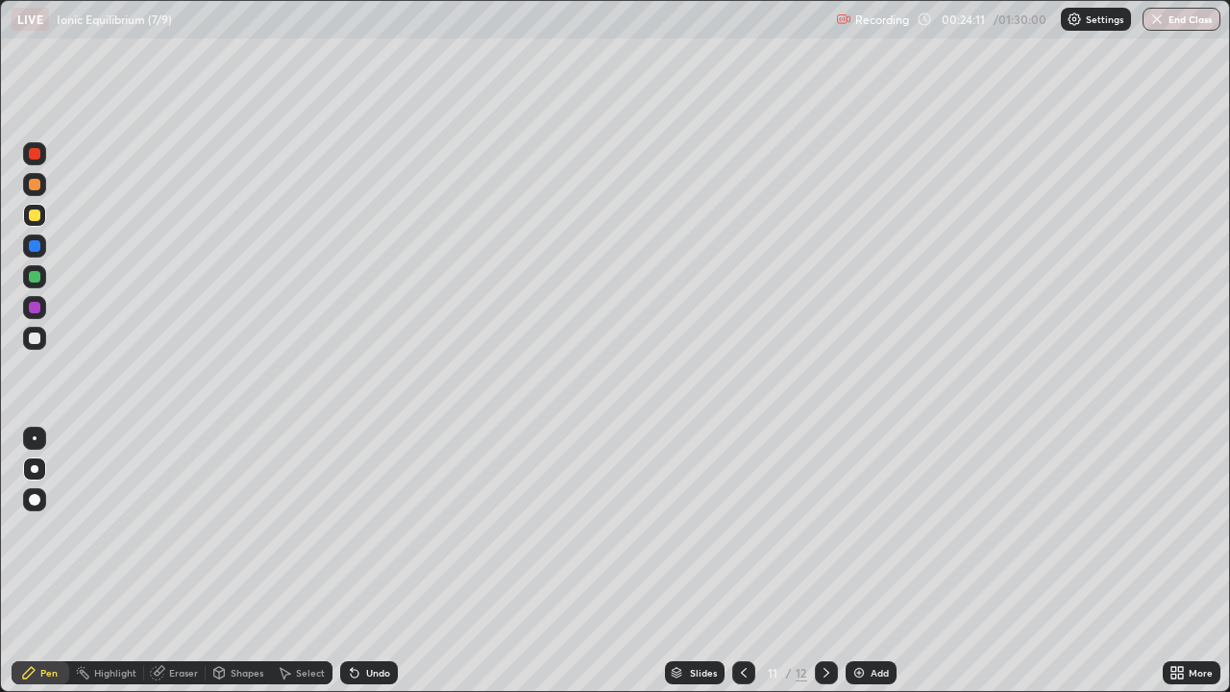
click at [738, 561] on icon at bounding box center [743, 672] width 15 height 15
click at [823, 561] on icon at bounding box center [826, 672] width 15 height 15
click at [38, 339] on div at bounding box center [35, 338] width 12 height 12
click at [380, 561] on div "Undo" at bounding box center [369, 672] width 58 height 23
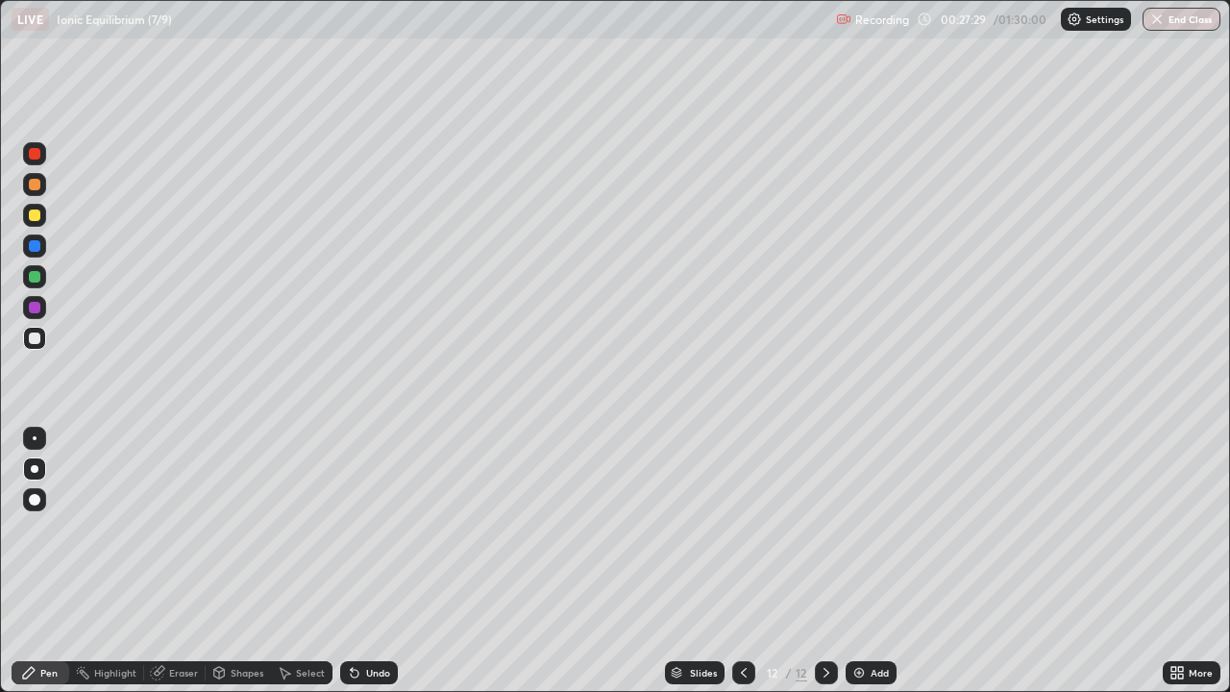
click at [375, 561] on div "Undo" at bounding box center [378, 673] width 24 height 10
click at [378, 561] on div "Undo" at bounding box center [378, 673] width 24 height 10
click at [865, 561] on div "Add" at bounding box center [871, 672] width 51 height 23
click at [735, 561] on div at bounding box center [743, 672] width 23 height 23
click at [826, 561] on icon at bounding box center [826, 672] width 15 height 15
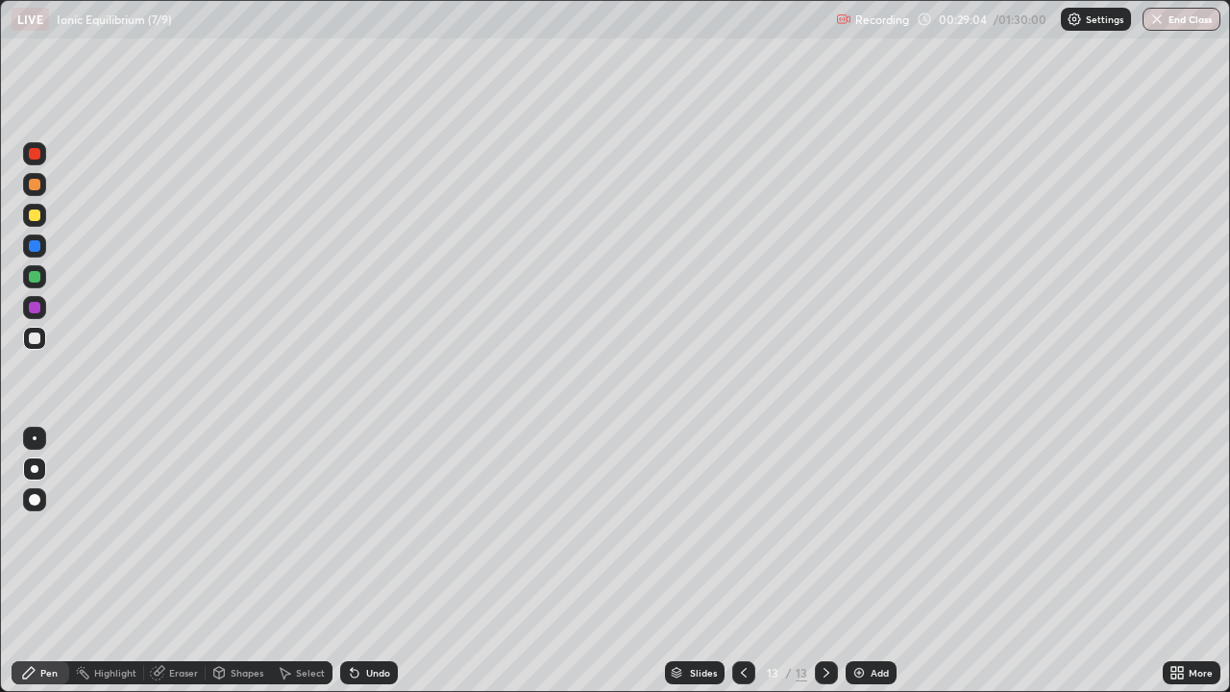
click at [822, 561] on icon at bounding box center [826, 672] width 15 height 15
click at [868, 561] on div "Add" at bounding box center [871, 672] width 51 height 23
click at [374, 561] on div "Undo" at bounding box center [378, 673] width 24 height 10
click at [741, 561] on icon at bounding box center [743, 672] width 15 height 15
click at [822, 561] on icon at bounding box center [826, 672] width 15 height 15
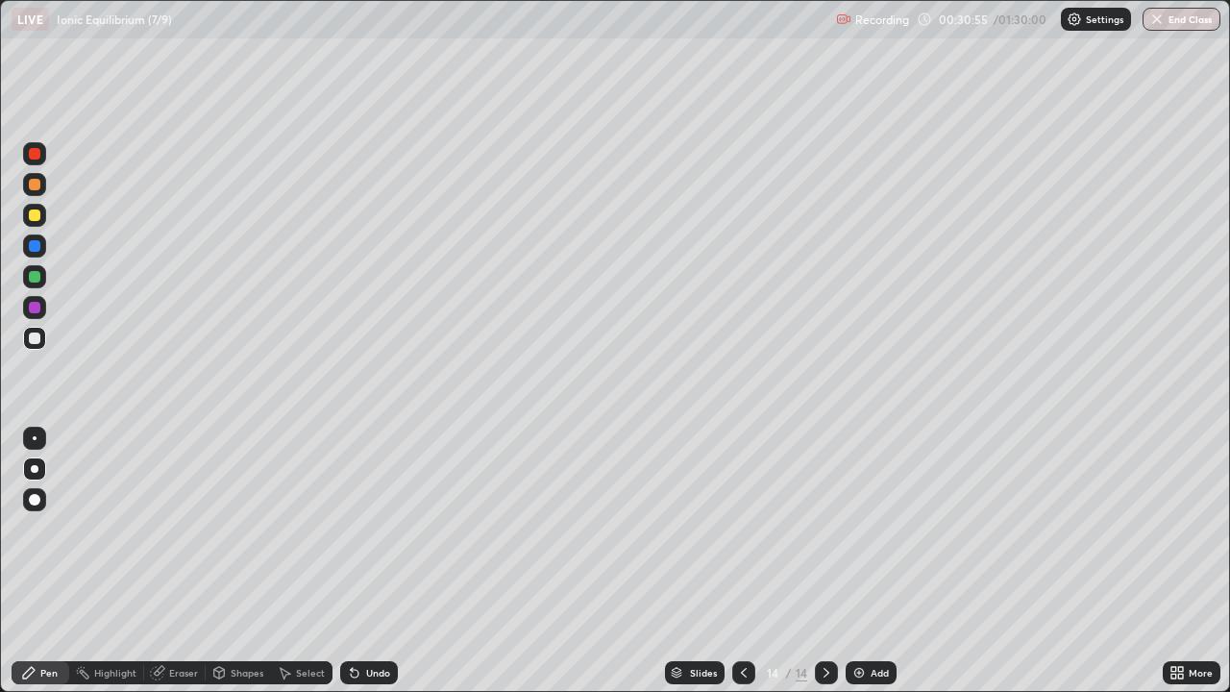
click at [738, 561] on icon at bounding box center [743, 672] width 15 height 15
click at [741, 561] on icon at bounding box center [743, 672] width 15 height 15
click at [824, 561] on div at bounding box center [826, 672] width 23 height 23
click at [822, 561] on icon at bounding box center [826, 672] width 15 height 15
click at [823, 561] on div at bounding box center [826, 672] width 23 height 23
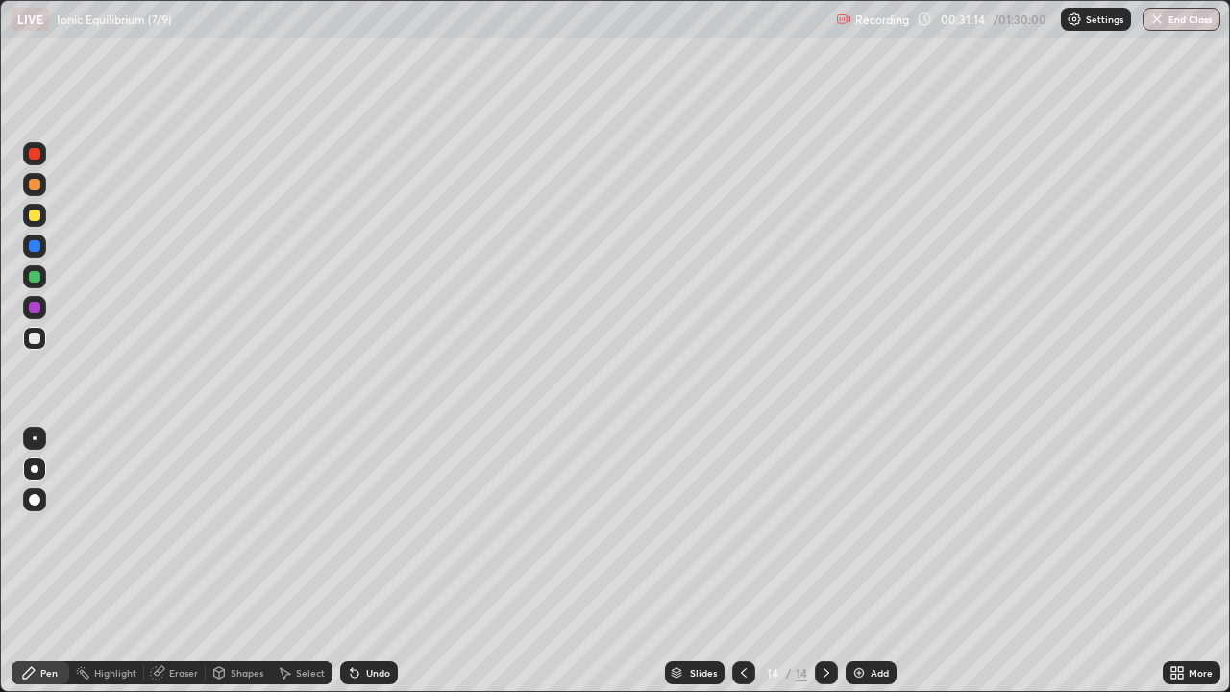
click at [374, 561] on div "Undo" at bounding box center [378, 673] width 24 height 10
click at [41, 222] on div at bounding box center [34, 215] width 23 height 23
click at [871, 561] on div "Add" at bounding box center [880, 673] width 18 height 10
click at [741, 561] on icon at bounding box center [744, 673] width 6 height 10
click at [821, 561] on icon at bounding box center [826, 672] width 15 height 15
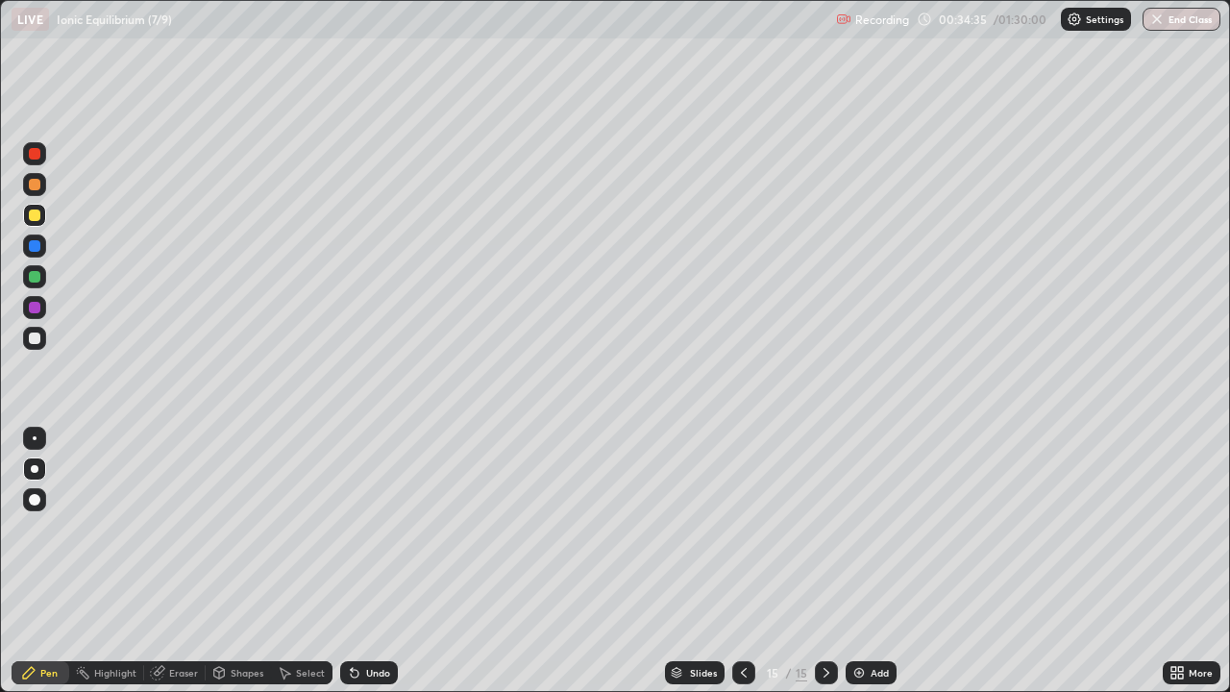
click at [741, 561] on icon at bounding box center [743, 672] width 15 height 15
click at [824, 561] on icon at bounding box center [826, 672] width 15 height 15
click at [859, 561] on img at bounding box center [858, 672] width 15 height 15
click at [44, 329] on div at bounding box center [34, 338] width 23 height 31
click at [383, 561] on div "Undo" at bounding box center [378, 673] width 24 height 10
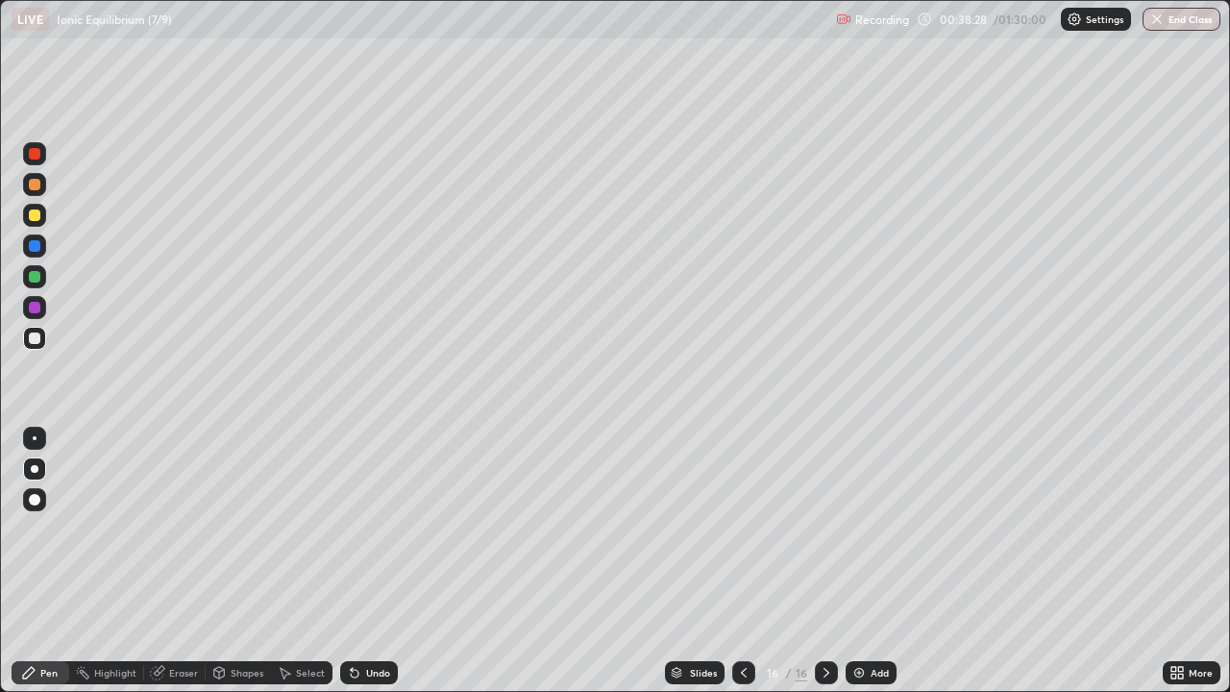
click at [383, 561] on div "Undo" at bounding box center [378, 673] width 24 height 10
click at [376, 561] on div "Undo" at bounding box center [378, 673] width 24 height 10
click at [381, 561] on div "Undo" at bounding box center [378, 673] width 24 height 10
click at [859, 561] on div "Add" at bounding box center [871, 672] width 51 height 23
click at [743, 561] on div at bounding box center [743, 672] width 23 height 23
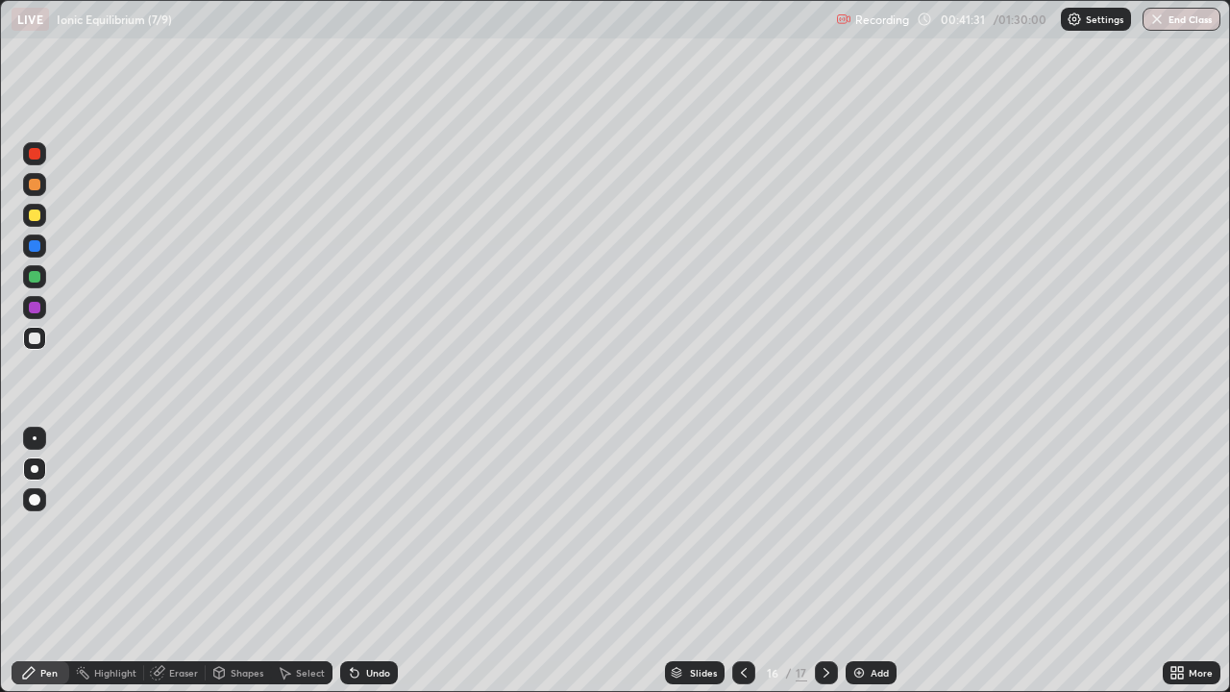
click at [825, 561] on icon at bounding box center [826, 673] width 6 height 10
click at [871, 561] on div "Add" at bounding box center [880, 673] width 18 height 10
click at [374, 561] on div "Undo" at bounding box center [369, 672] width 58 height 23
click at [375, 561] on div "Undo" at bounding box center [378, 673] width 24 height 10
click at [373, 561] on div "Undo" at bounding box center [378, 673] width 24 height 10
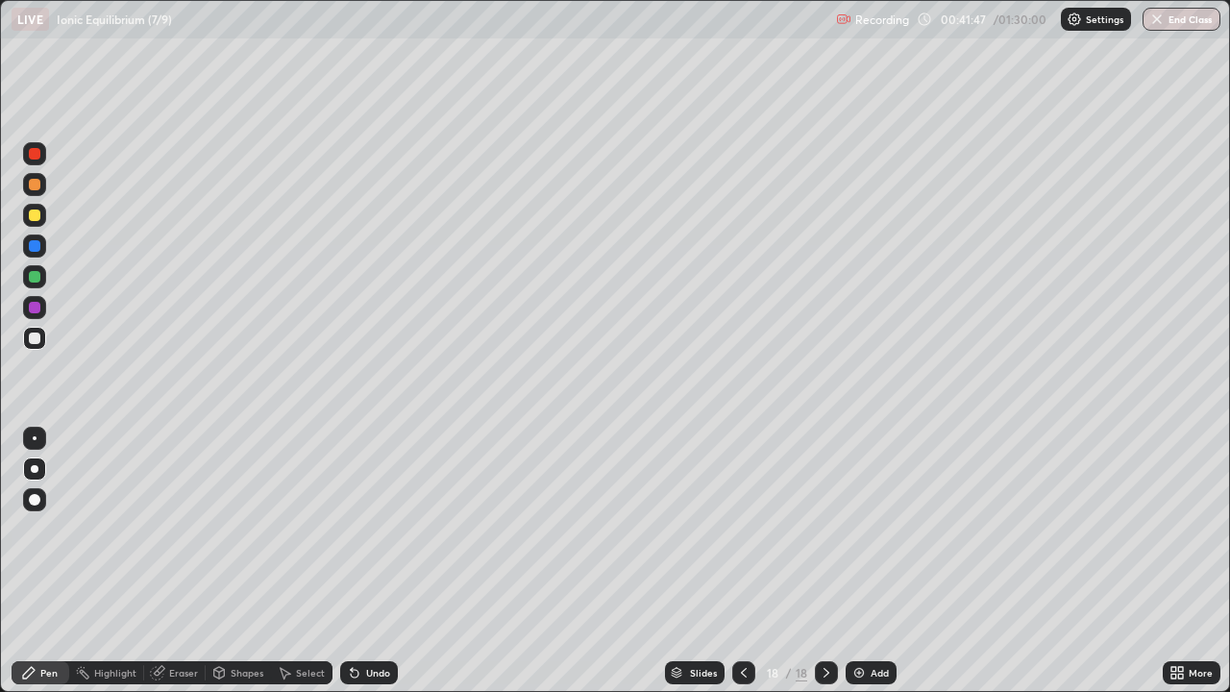
click at [380, 561] on div "Undo" at bounding box center [369, 672] width 58 height 23
click at [1006, 561] on div "Slides 18 / 18 Add" at bounding box center [780, 672] width 765 height 38
click at [45, 212] on div at bounding box center [34, 215] width 23 height 23
click at [27, 278] on div at bounding box center [34, 276] width 23 height 23
click at [865, 561] on div "Add" at bounding box center [871, 672] width 51 height 23
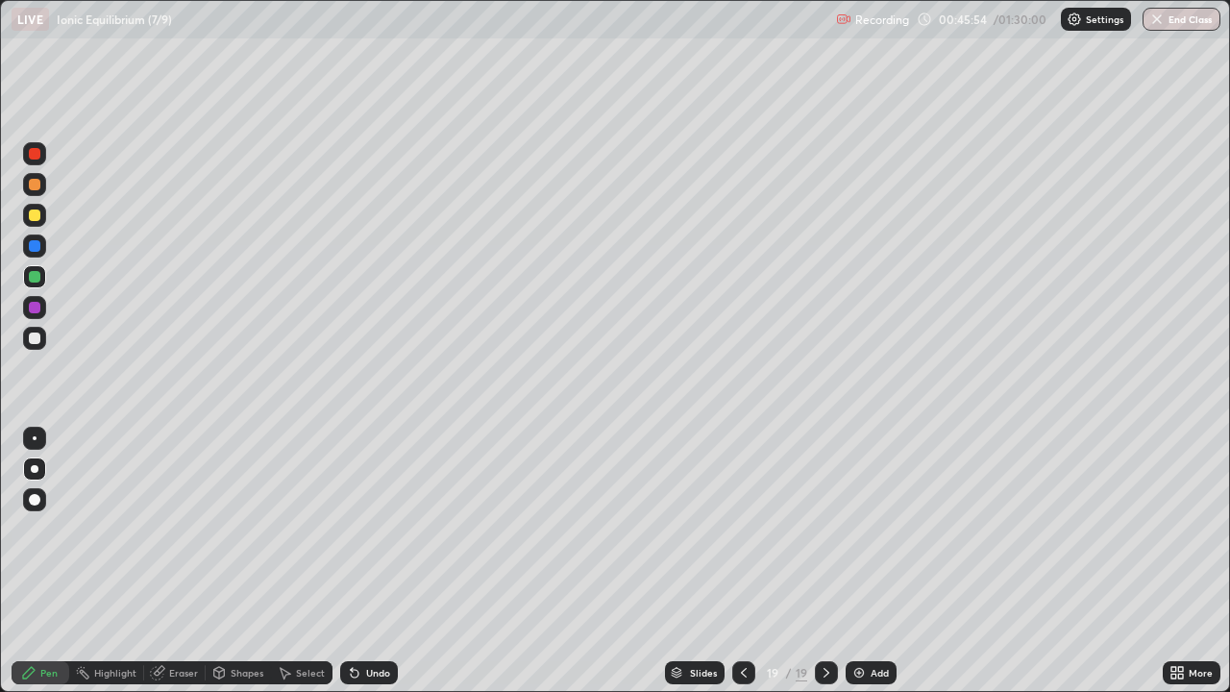
click at [34, 212] on div at bounding box center [35, 215] width 12 height 12
click at [743, 561] on icon at bounding box center [743, 672] width 15 height 15
click at [741, 561] on icon at bounding box center [743, 672] width 15 height 15
click at [823, 561] on icon at bounding box center [826, 672] width 15 height 15
click at [824, 561] on icon at bounding box center [826, 672] width 15 height 15
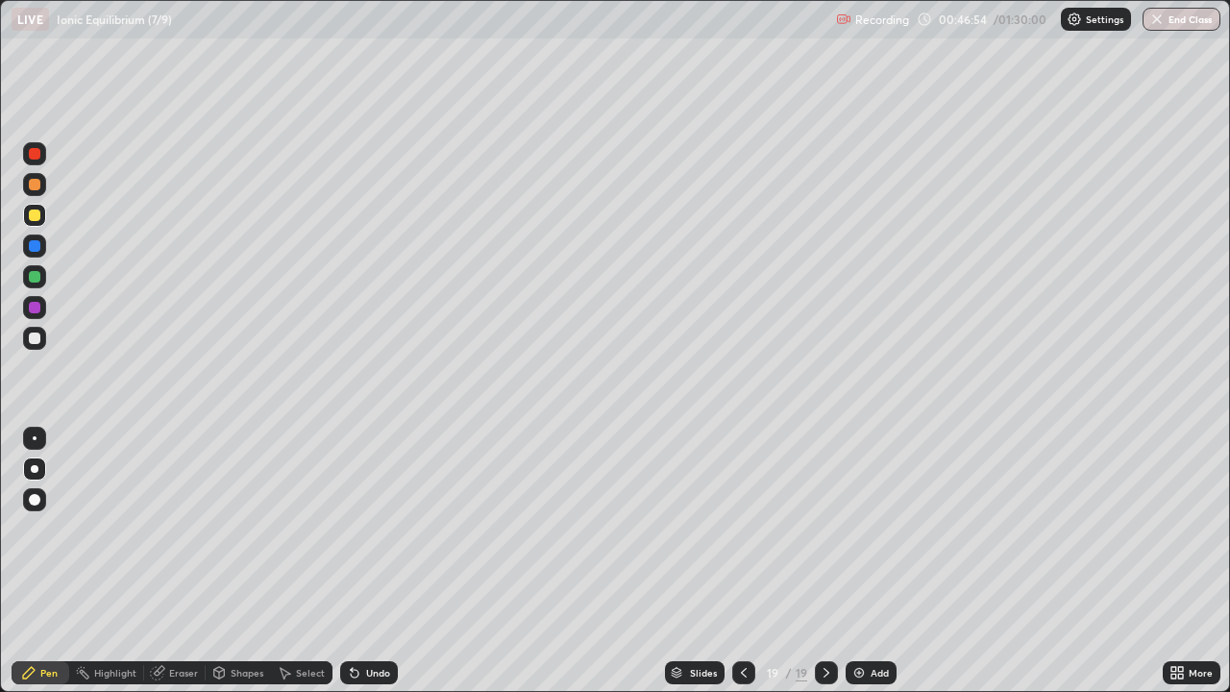
click at [741, 561] on icon at bounding box center [743, 672] width 15 height 15
click at [744, 561] on icon at bounding box center [743, 672] width 15 height 15
click at [824, 561] on icon at bounding box center [826, 672] width 15 height 15
click at [741, 561] on icon at bounding box center [743, 672] width 15 height 15
click at [738, 561] on div at bounding box center [743, 672] width 23 height 23
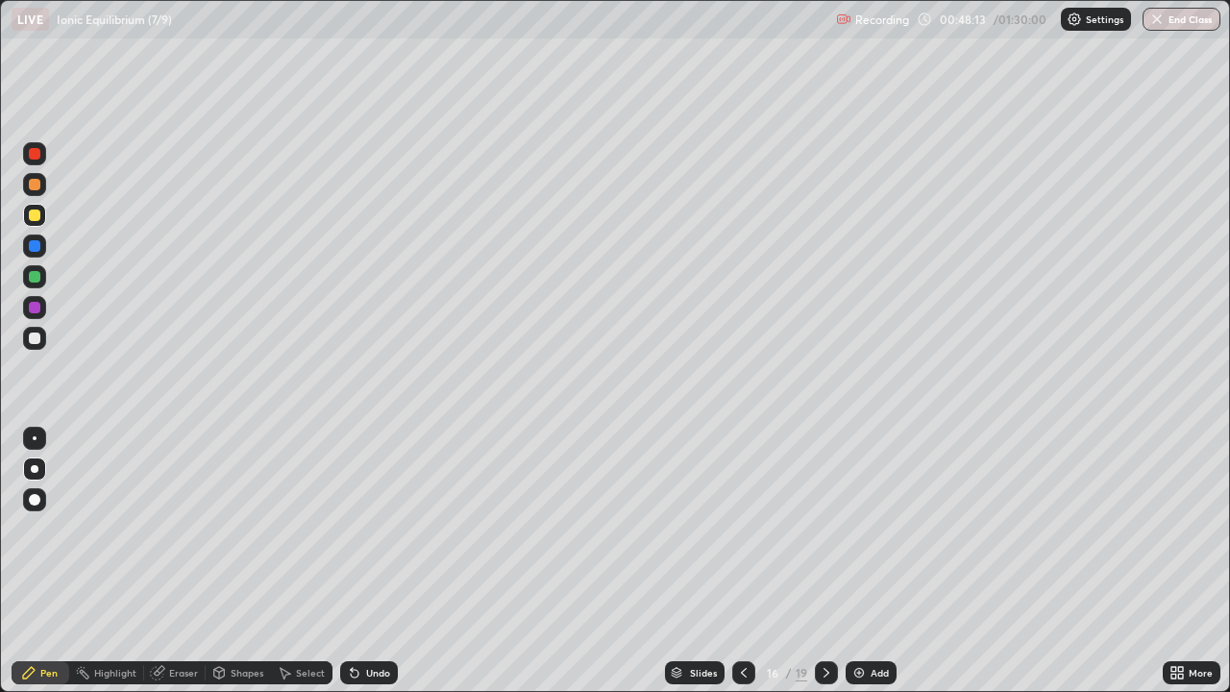
click at [823, 561] on icon at bounding box center [826, 672] width 15 height 15
click at [824, 561] on div at bounding box center [826, 672] width 23 height 23
click at [877, 561] on div "Add" at bounding box center [871, 672] width 51 height 23
click at [375, 561] on div "Undo" at bounding box center [378, 673] width 24 height 10
click at [372, 561] on div "Undo" at bounding box center [378, 673] width 24 height 10
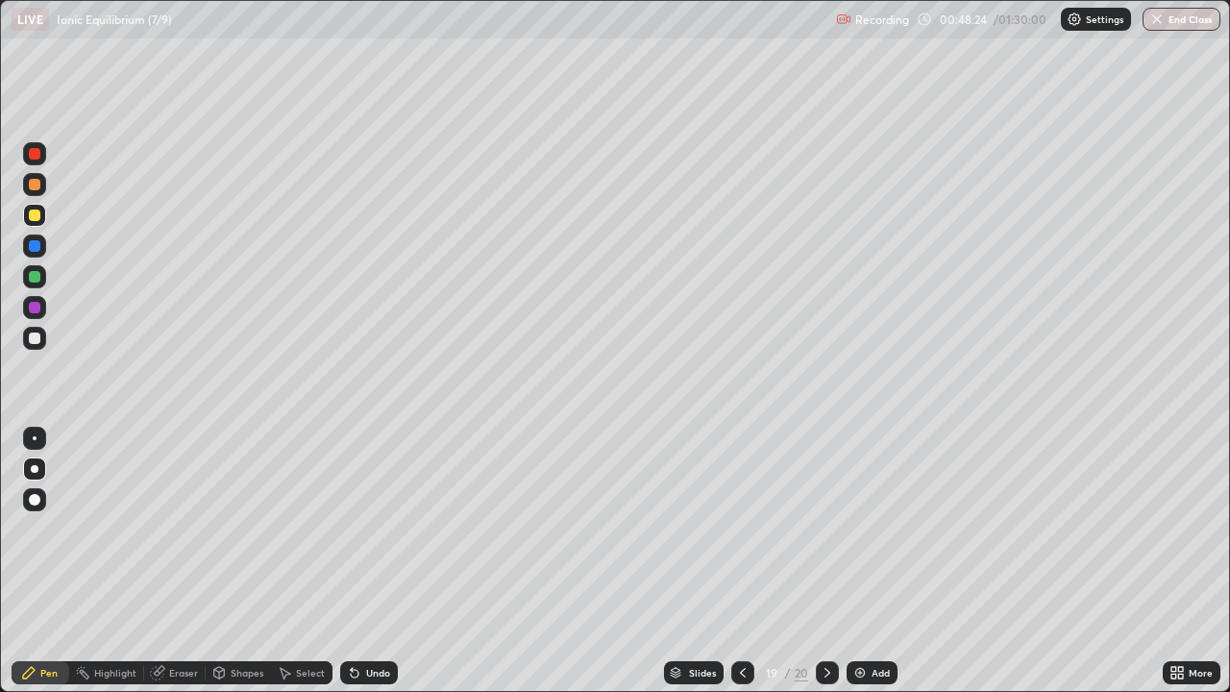
click at [367, 561] on div "Undo" at bounding box center [378, 673] width 24 height 10
click at [372, 561] on div "Undo" at bounding box center [378, 673] width 24 height 10
click at [370, 561] on div "Undo" at bounding box center [378, 673] width 24 height 10
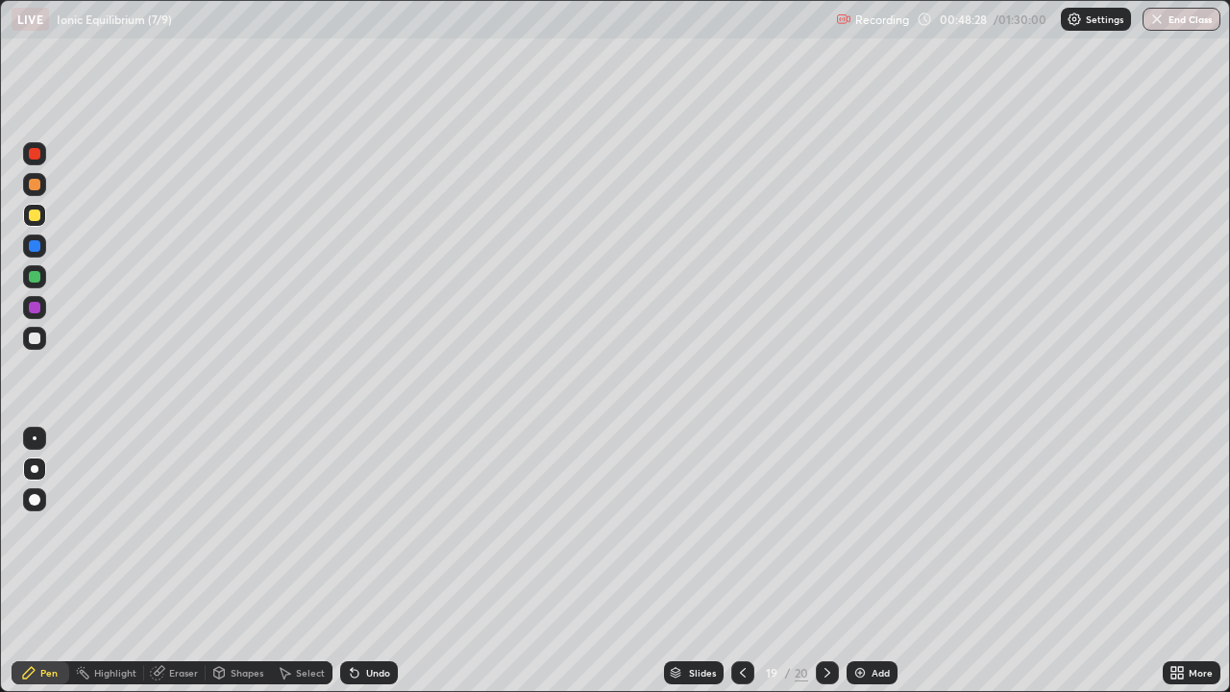
click at [741, 561] on icon at bounding box center [743, 673] width 6 height 10
click at [740, 561] on icon at bounding box center [742, 672] width 15 height 15
click at [823, 561] on icon at bounding box center [827, 672] width 15 height 15
click at [827, 561] on icon at bounding box center [827, 672] width 15 height 15
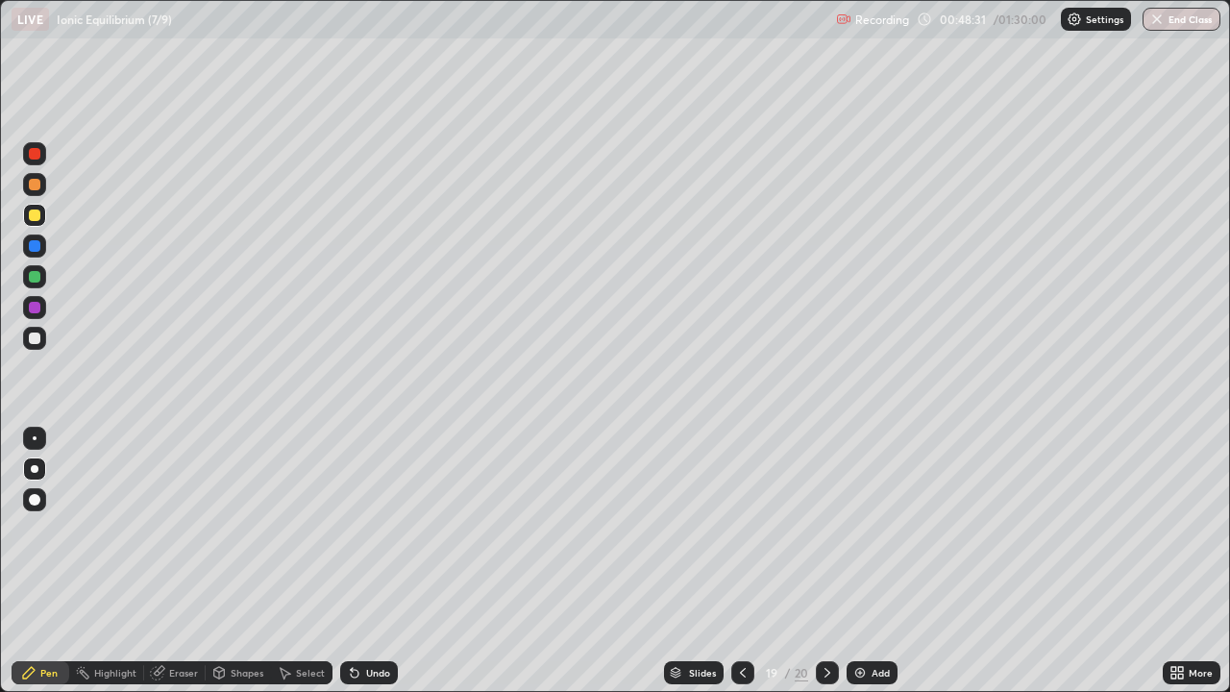
click at [827, 561] on icon at bounding box center [827, 672] width 15 height 15
click at [868, 561] on div "Add" at bounding box center [872, 672] width 51 height 23
click at [43, 274] on div at bounding box center [34, 276] width 23 height 23
click at [37, 342] on div at bounding box center [35, 338] width 12 height 12
click at [384, 561] on div "Undo" at bounding box center [378, 673] width 24 height 10
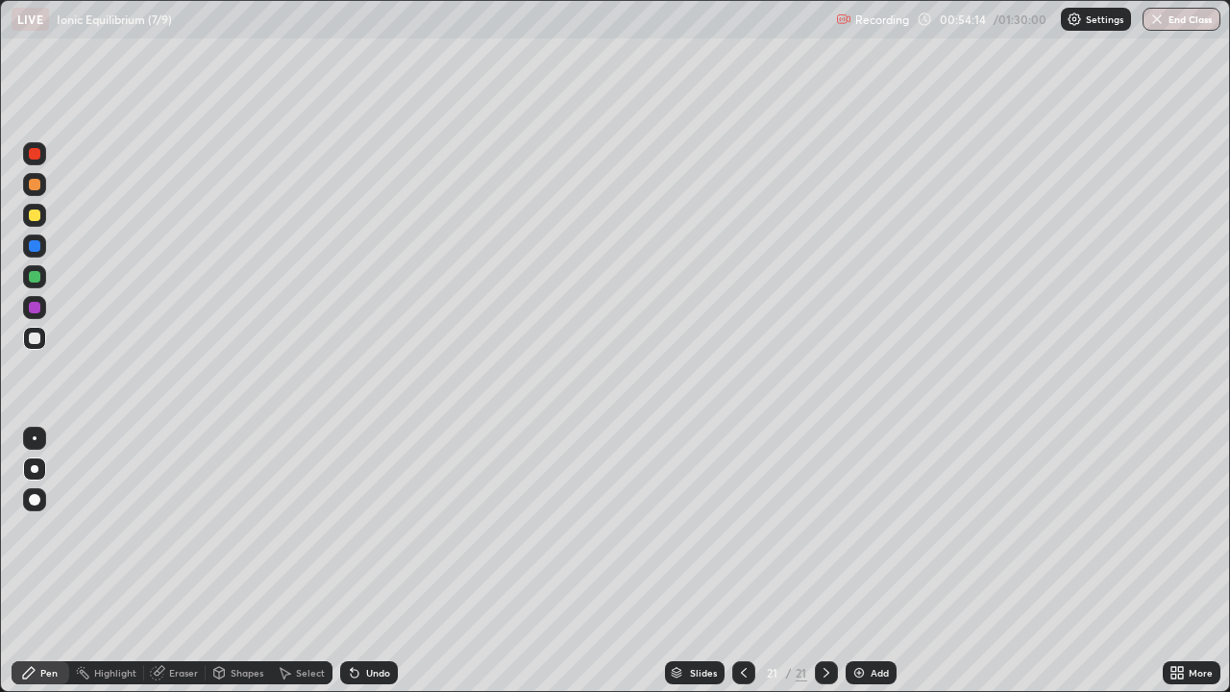
click at [741, 561] on icon at bounding box center [743, 672] width 15 height 15
click at [743, 561] on icon at bounding box center [744, 673] width 6 height 10
click at [744, 561] on icon at bounding box center [743, 672] width 15 height 15
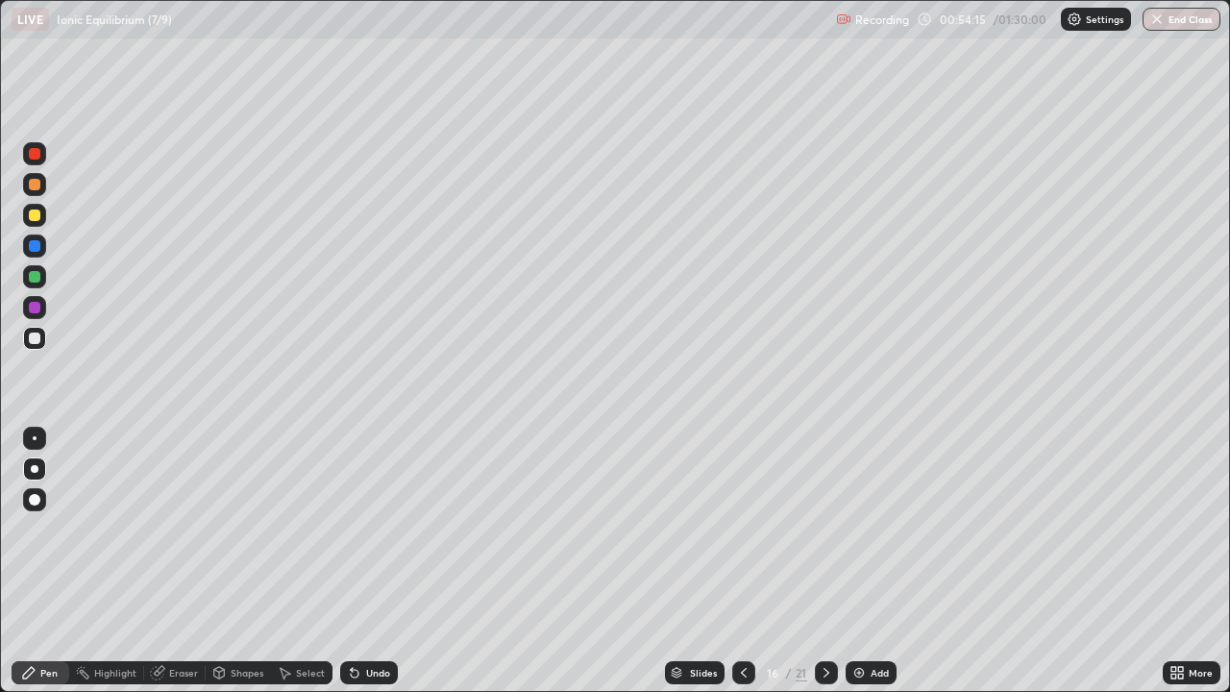
click at [740, 561] on icon at bounding box center [743, 672] width 15 height 15
click at [741, 561] on icon at bounding box center [743, 672] width 15 height 15
click at [733, 561] on div at bounding box center [743, 672] width 23 height 23
click at [732, 561] on div at bounding box center [743, 672] width 23 height 38
click at [825, 561] on icon at bounding box center [826, 673] width 6 height 10
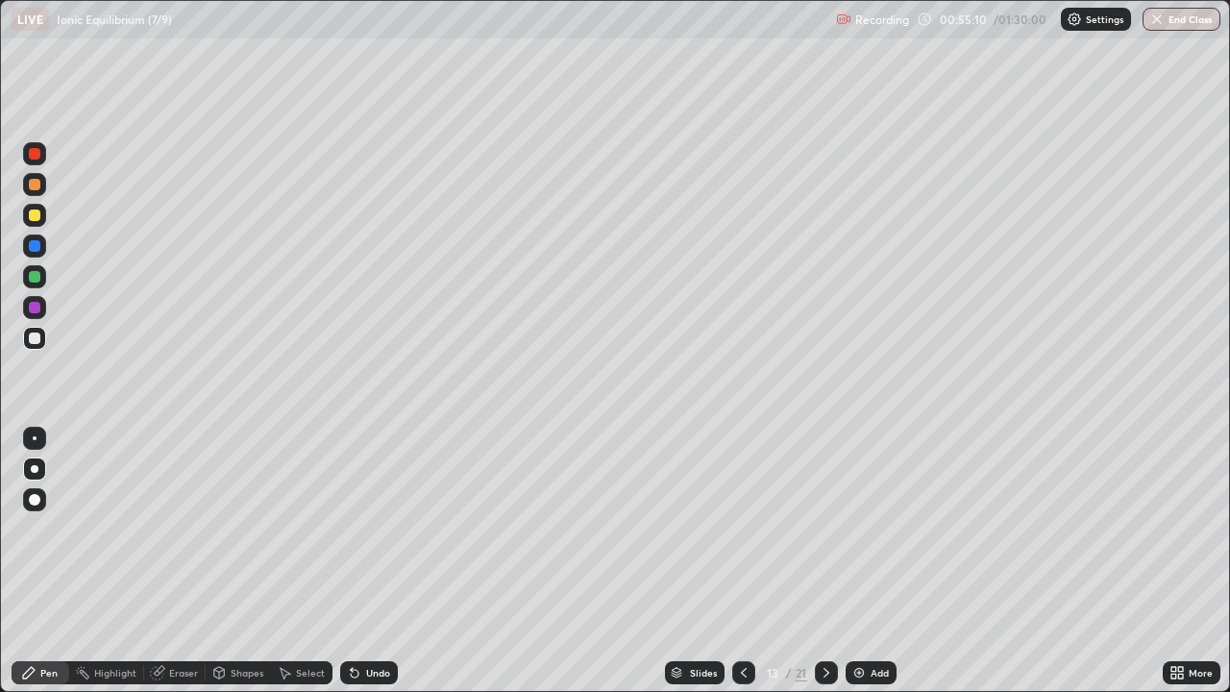
click at [823, 561] on icon at bounding box center [826, 672] width 15 height 15
click at [821, 561] on icon at bounding box center [826, 672] width 15 height 15
click at [823, 561] on icon at bounding box center [826, 672] width 15 height 15
click at [816, 561] on div at bounding box center [826, 672] width 23 height 23
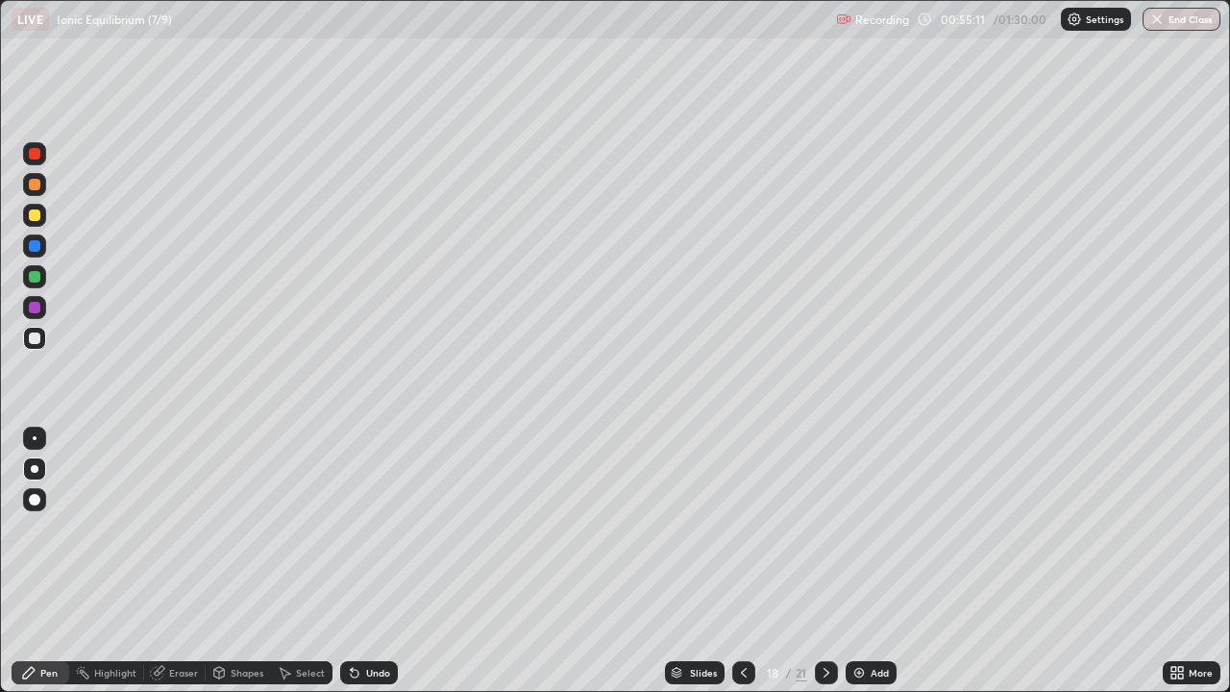
click at [815, 561] on div at bounding box center [826, 672] width 23 height 23
click at [822, 561] on icon at bounding box center [826, 672] width 15 height 15
click at [823, 561] on icon at bounding box center [826, 672] width 15 height 15
click at [816, 561] on div at bounding box center [826, 672] width 23 height 23
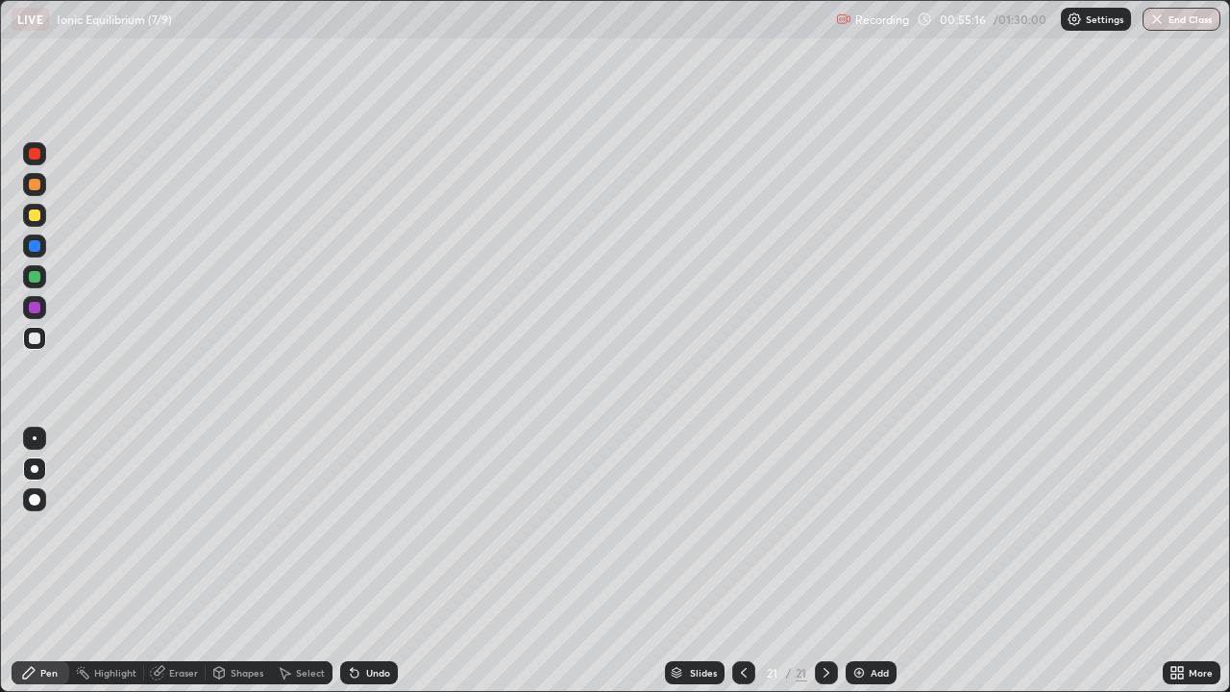
click at [739, 561] on icon at bounding box center [743, 672] width 15 height 15
click at [736, 561] on icon at bounding box center [743, 672] width 15 height 15
click at [824, 561] on icon at bounding box center [826, 672] width 15 height 15
click at [823, 561] on icon at bounding box center [826, 672] width 15 height 15
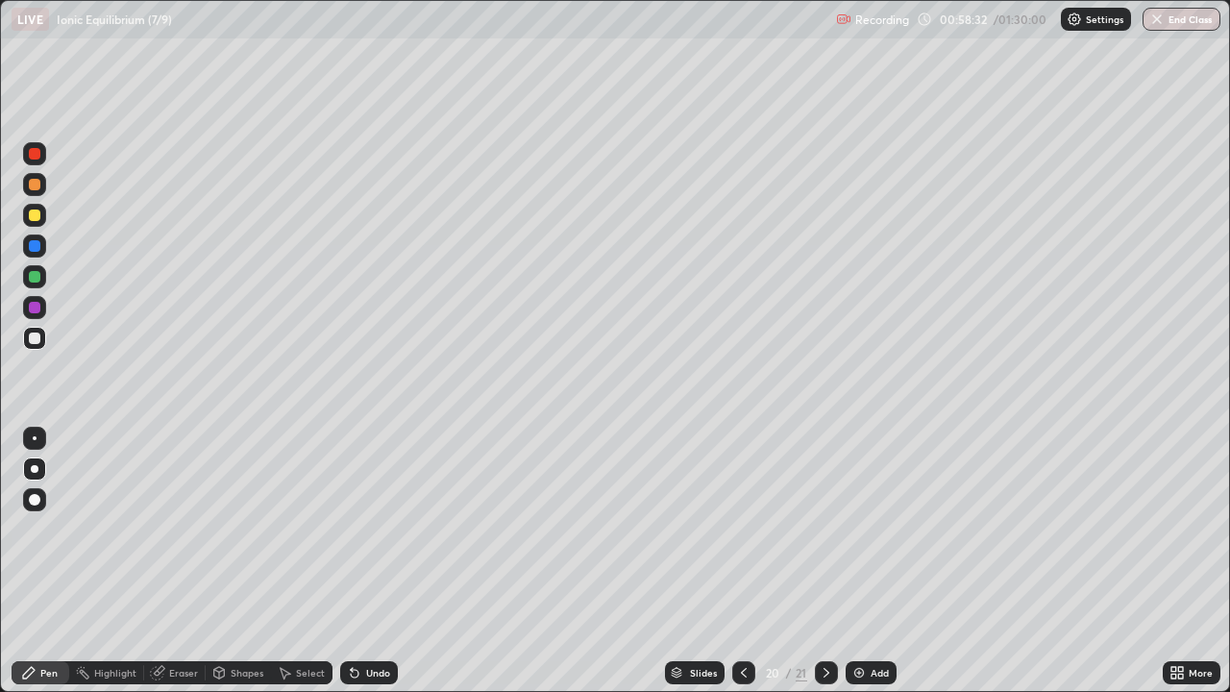
click at [819, 561] on div at bounding box center [826, 672] width 23 height 23
click at [819, 561] on icon at bounding box center [826, 672] width 15 height 15
click at [818, 561] on div at bounding box center [826, 672] width 23 height 38
click at [868, 561] on div "Add" at bounding box center [871, 672] width 51 height 23
click at [379, 561] on div "Undo" at bounding box center [378, 673] width 24 height 10
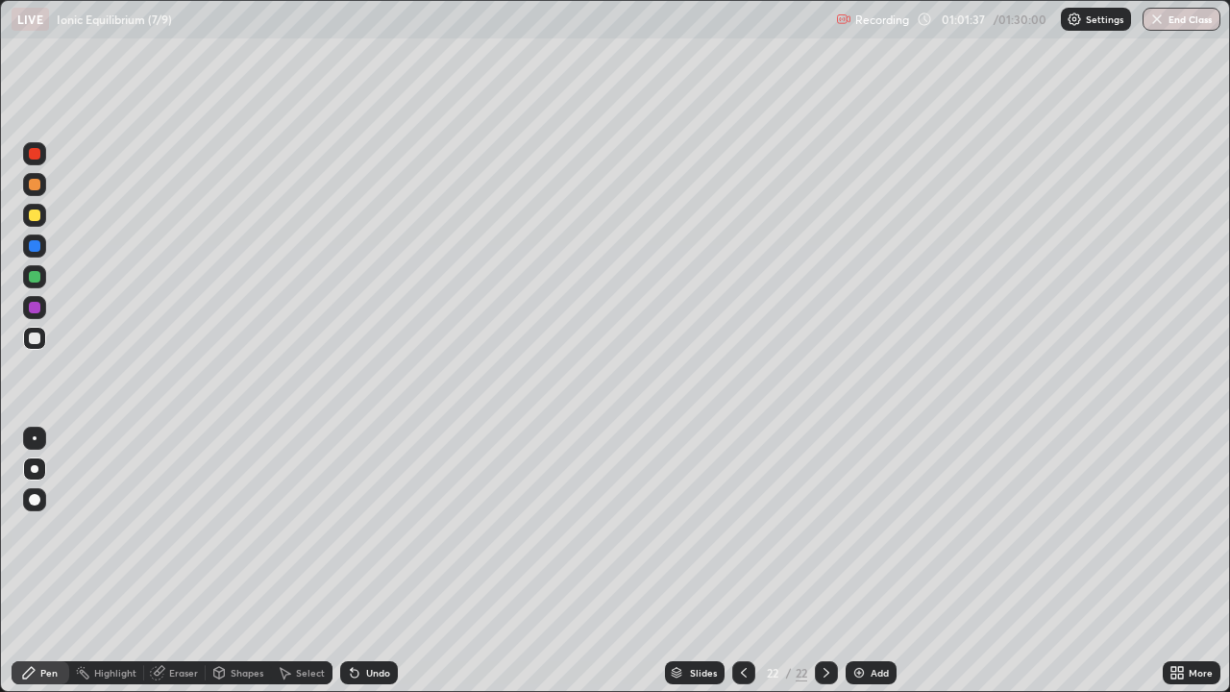
click at [384, 561] on div "Undo" at bounding box center [378, 673] width 24 height 10
click at [878, 561] on div "Add" at bounding box center [880, 673] width 18 height 10
click at [383, 561] on div "Undo" at bounding box center [378, 673] width 24 height 10
click at [381, 561] on div "Undo" at bounding box center [378, 673] width 24 height 10
click at [381, 561] on div "Undo" at bounding box center [369, 672] width 58 height 23
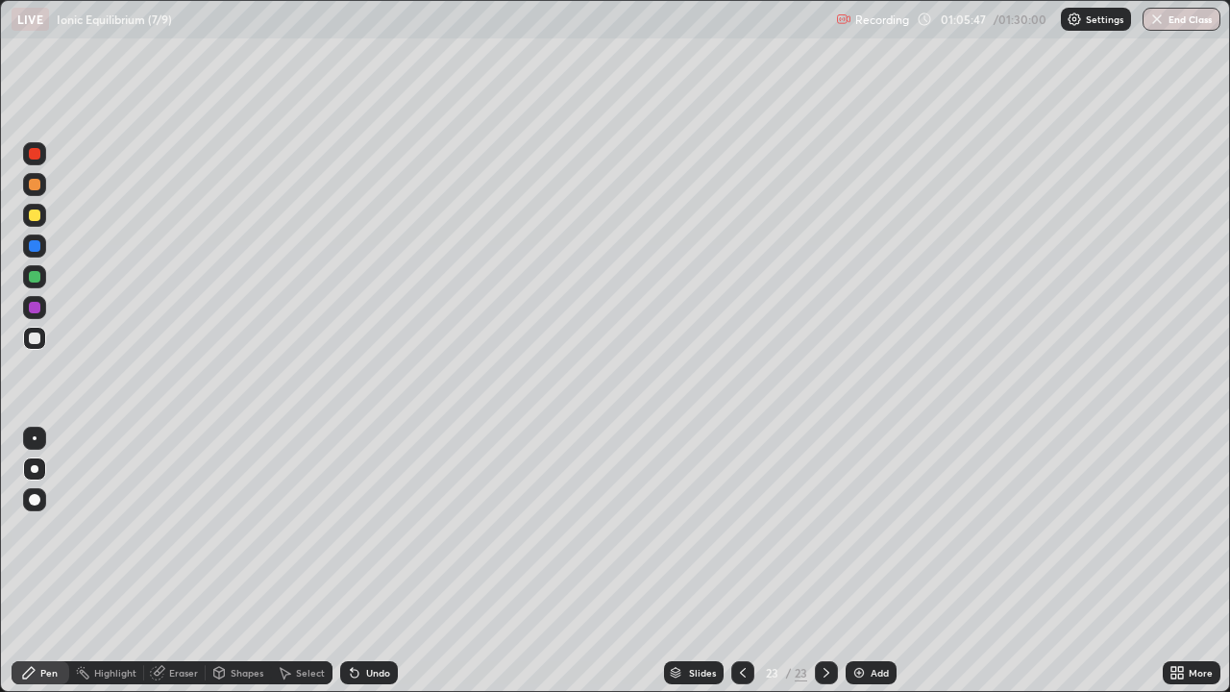
click at [36, 213] on div at bounding box center [35, 215] width 12 height 12
click at [36, 337] on div at bounding box center [35, 338] width 12 height 12
click at [871, 561] on div "Add" at bounding box center [880, 673] width 18 height 10
click at [736, 561] on icon at bounding box center [742, 672] width 15 height 15
click at [878, 561] on div "Add" at bounding box center [880, 673] width 18 height 10
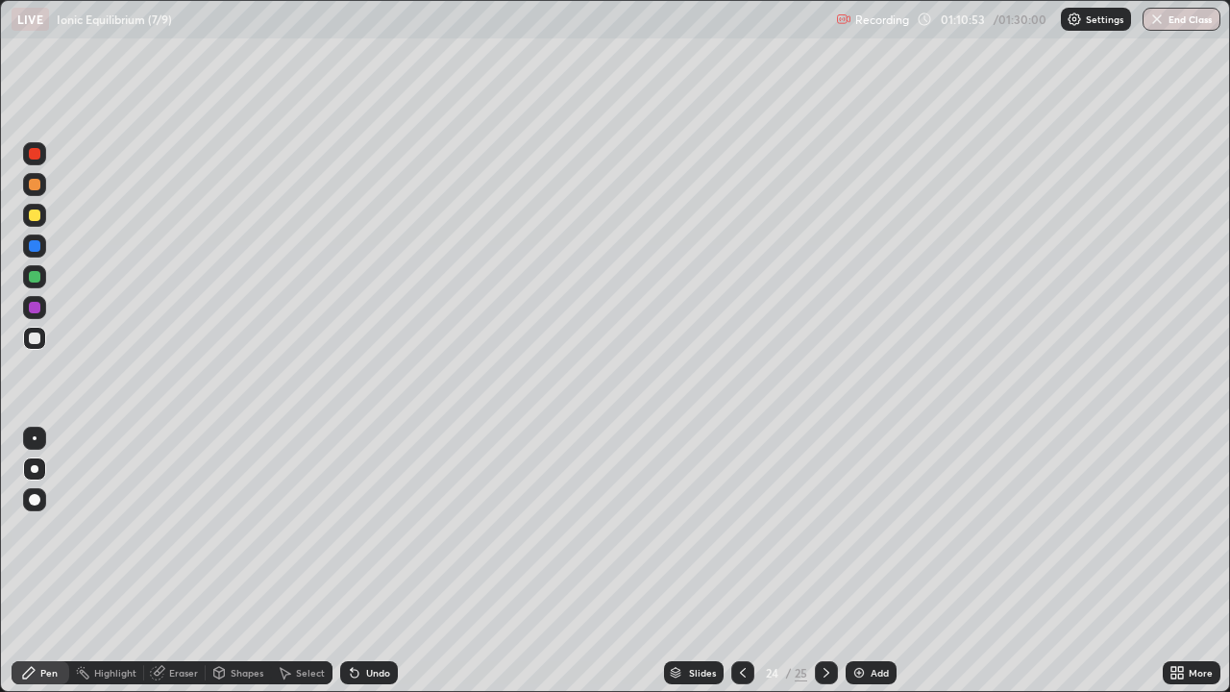
click at [736, 561] on icon at bounding box center [742, 672] width 15 height 15
click at [824, 561] on div at bounding box center [826, 672] width 23 height 23
click at [36, 216] on div at bounding box center [35, 215] width 12 height 12
click at [741, 561] on icon at bounding box center [742, 672] width 15 height 15
click at [823, 561] on icon at bounding box center [826, 672] width 15 height 15
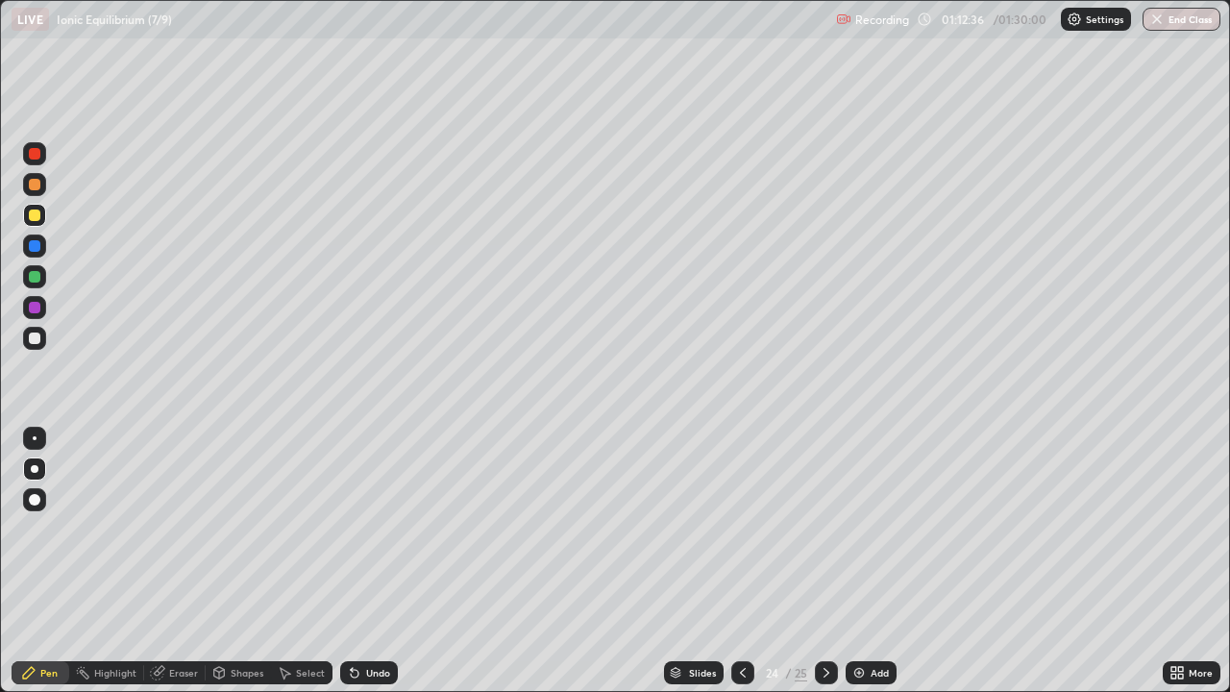
click at [732, 561] on div at bounding box center [742, 672] width 23 height 23
click at [824, 561] on icon at bounding box center [826, 672] width 15 height 15
click at [376, 561] on div "Undo" at bounding box center [378, 673] width 24 height 10
click at [179, 561] on div "Eraser" at bounding box center [183, 673] width 29 height 10
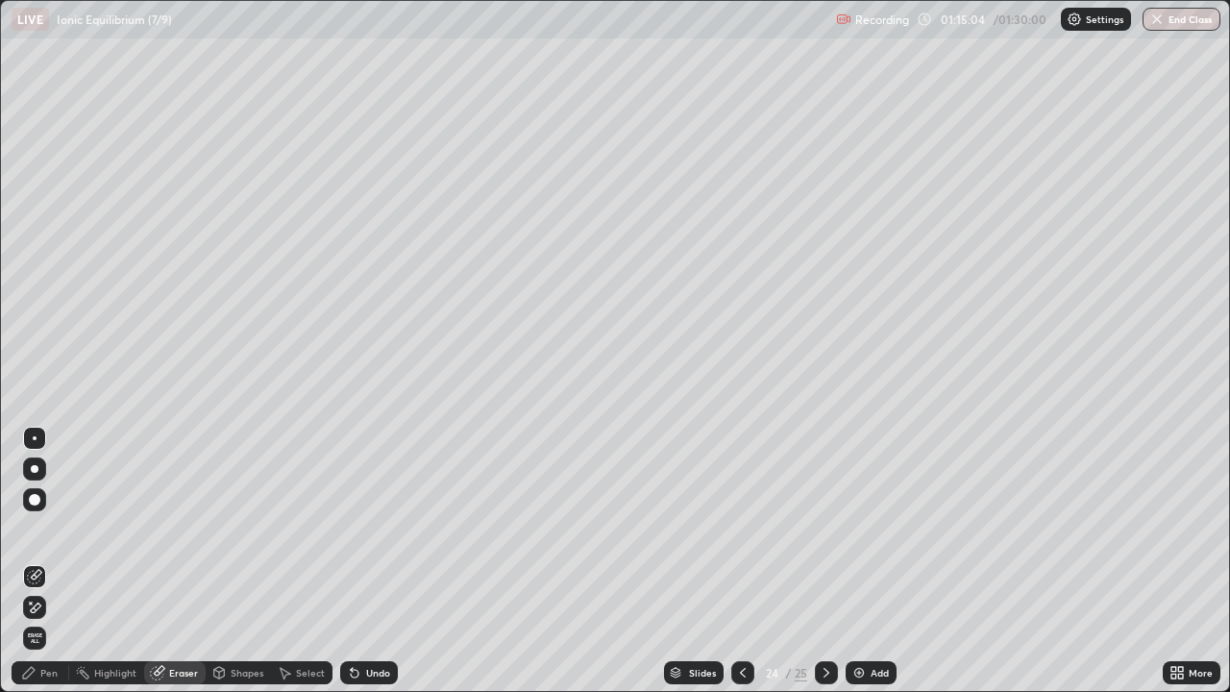
click at [55, 561] on div "Pen" at bounding box center [41, 672] width 58 height 23
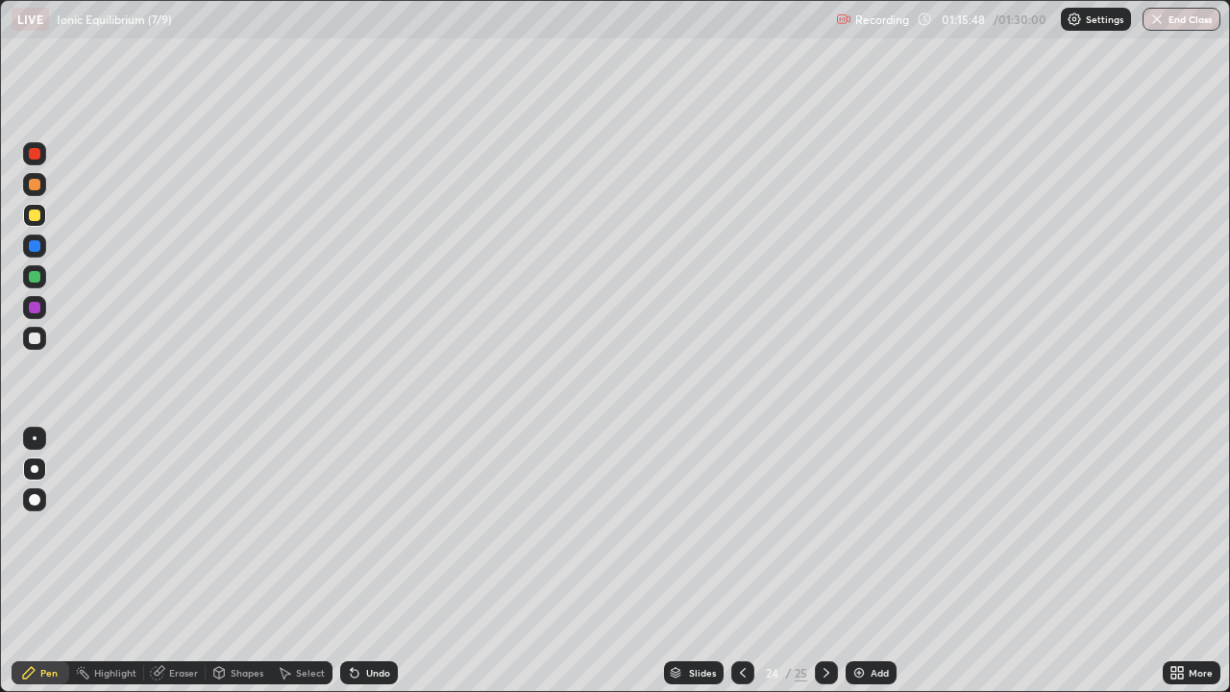
click at [879, 561] on div "Add" at bounding box center [871, 672] width 51 height 23
click at [751, 561] on div at bounding box center [742, 672] width 23 height 23
click at [824, 561] on icon at bounding box center [826, 672] width 15 height 15
click at [44, 337] on div at bounding box center [34, 338] width 23 height 23
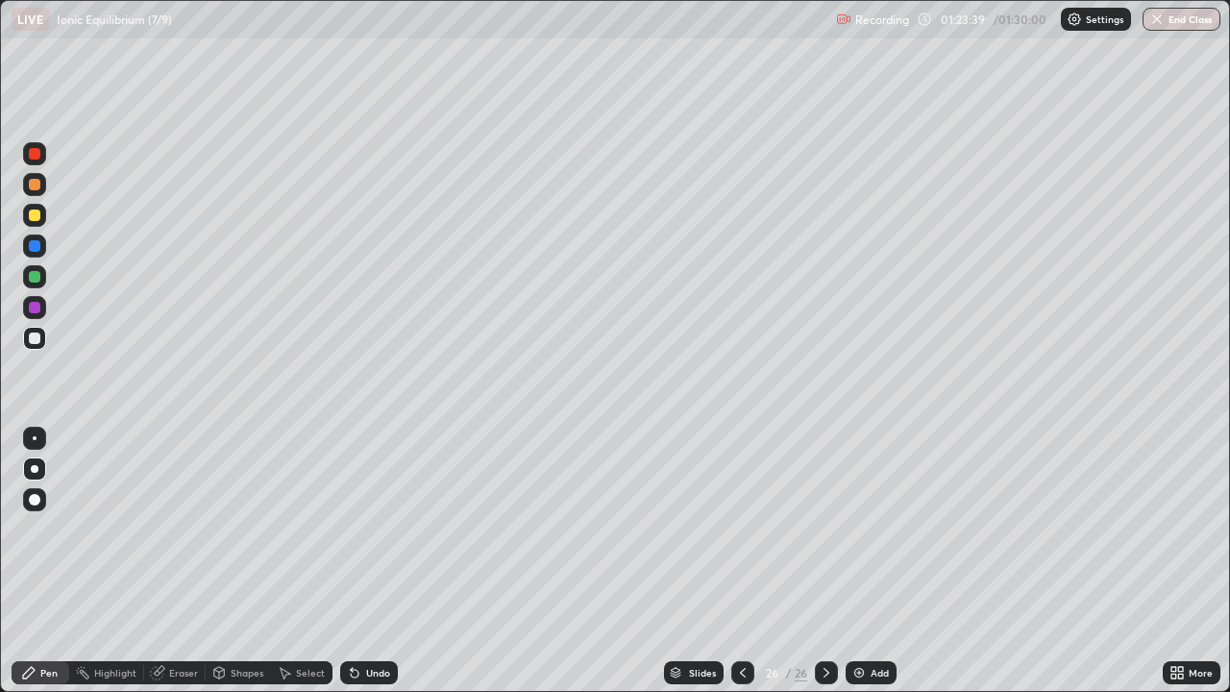
click at [879, 561] on div "Add" at bounding box center [880, 673] width 18 height 10
click at [748, 561] on div at bounding box center [743, 672] width 23 height 38
click at [824, 561] on icon at bounding box center [826, 672] width 15 height 15
click at [1180, 12] on button "End Class" at bounding box center [1182, 19] width 76 height 23
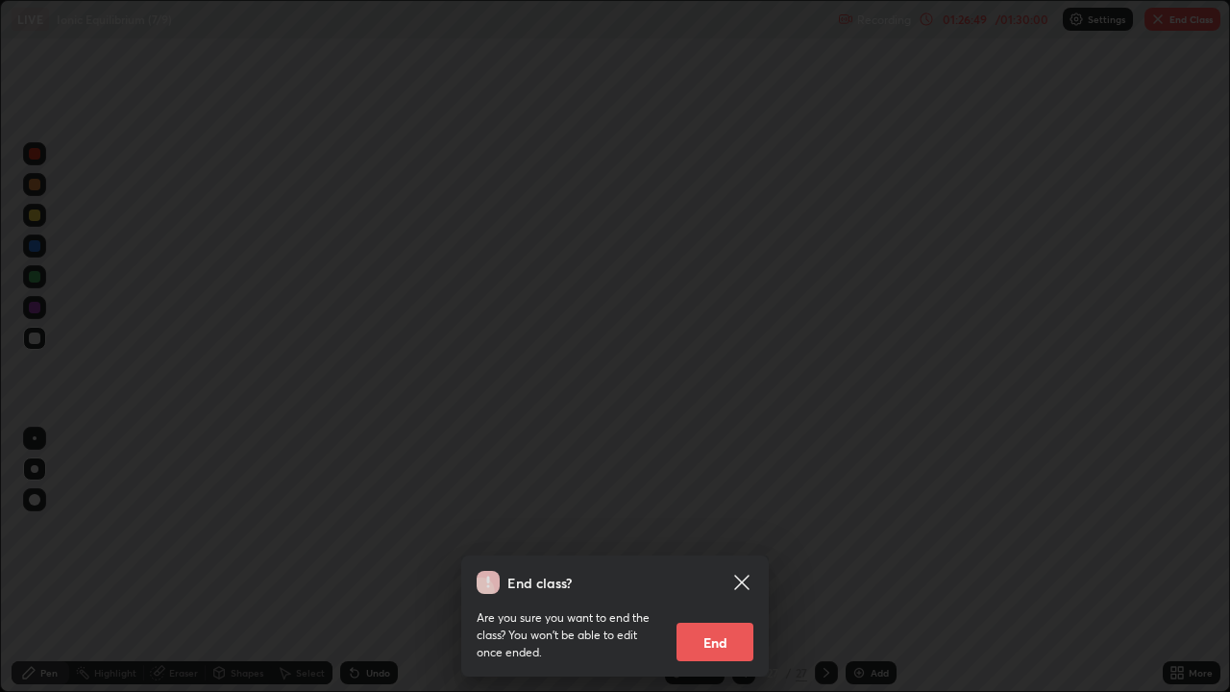
click at [736, 561] on button "End" at bounding box center [714, 642] width 77 height 38
